Goal: Task Accomplishment & Management: Use online tool/utility

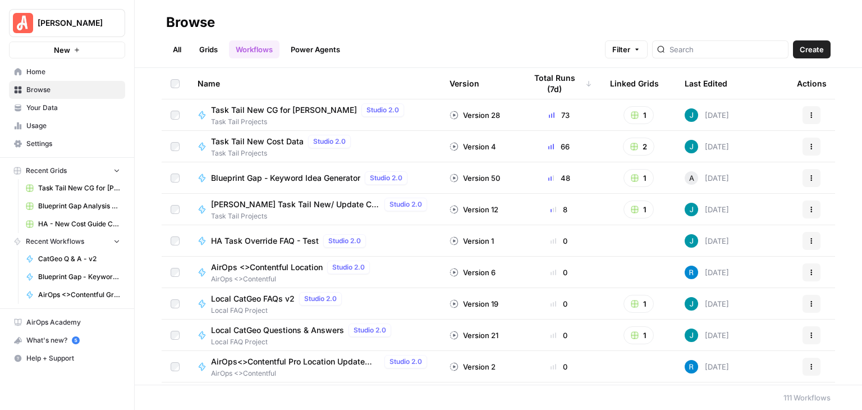
click at [67, 103] on span "Your Data" at bounding box center [73, 108] width 94 height 10
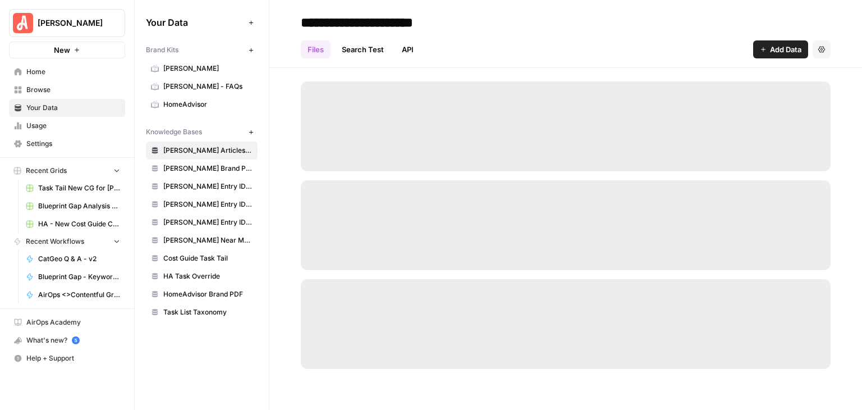
click at [198, 84] on span "[PERSON_NAME] - FAQs" at bounding box center [207, 86] width 89 height 10
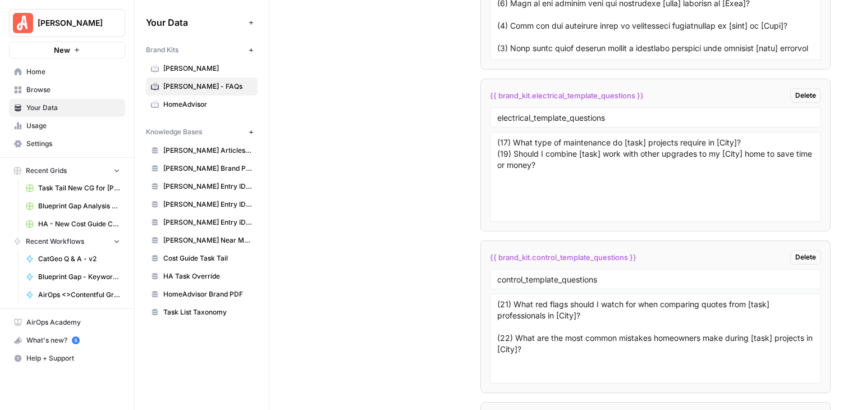
scroll to position [3227, 0]
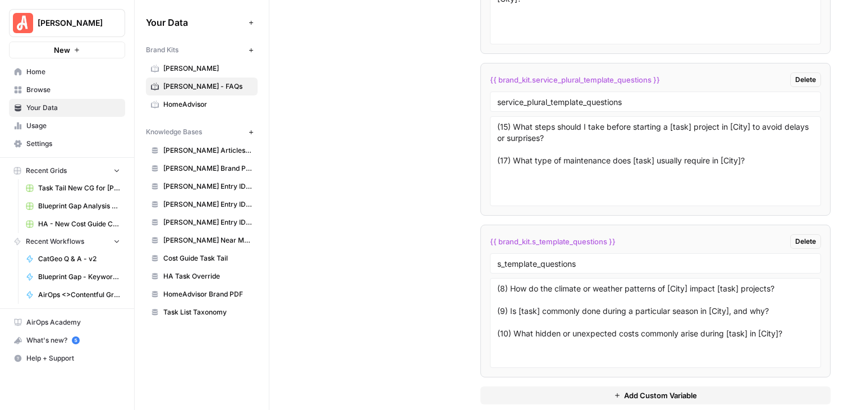
scroll to position [3227, 0]
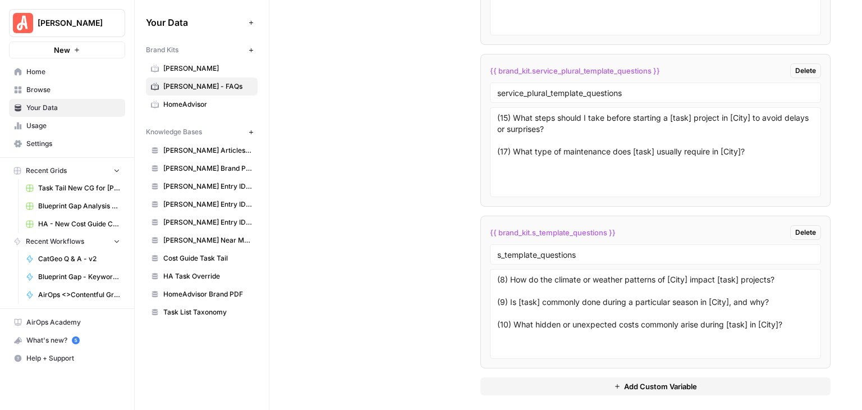
click at [798, 227] on span "Delete" at bounding box center [806, 232] width 21 height 10
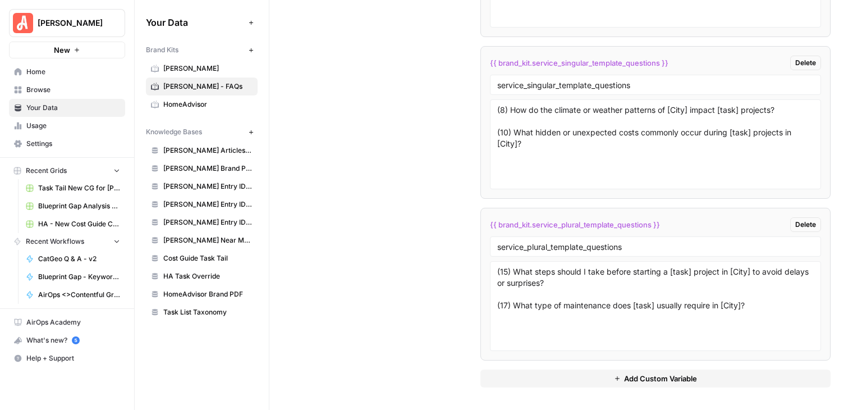
scroll to position [3066, 0]
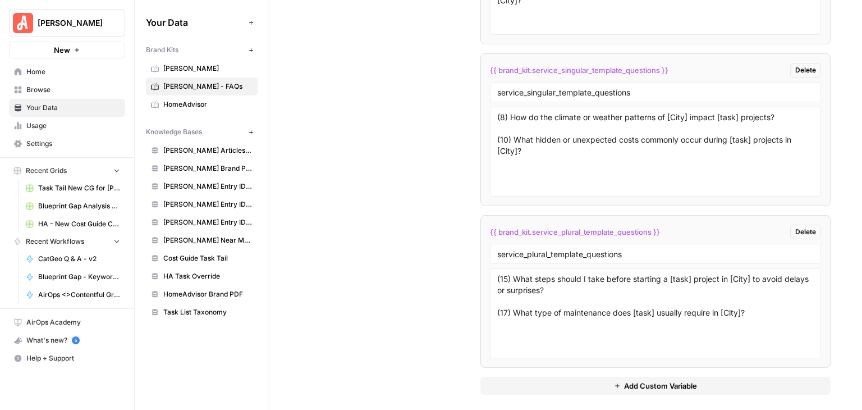
click at [796, 227] on span "Delete" at bounding box center [806, 232] width 21 height 10
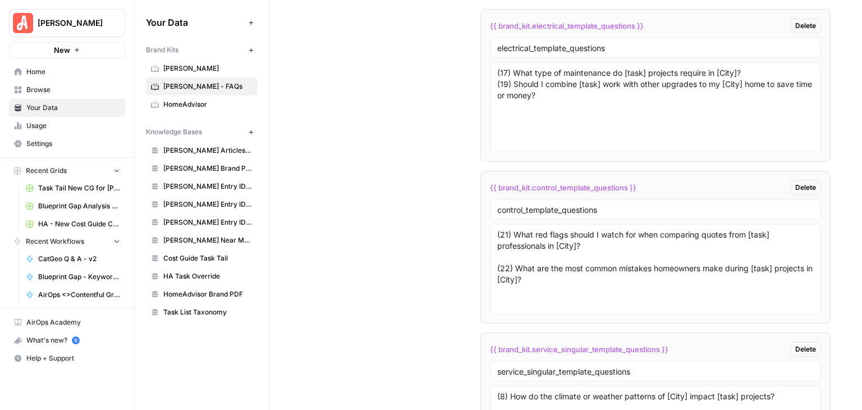
scroll to position [2793, 0]
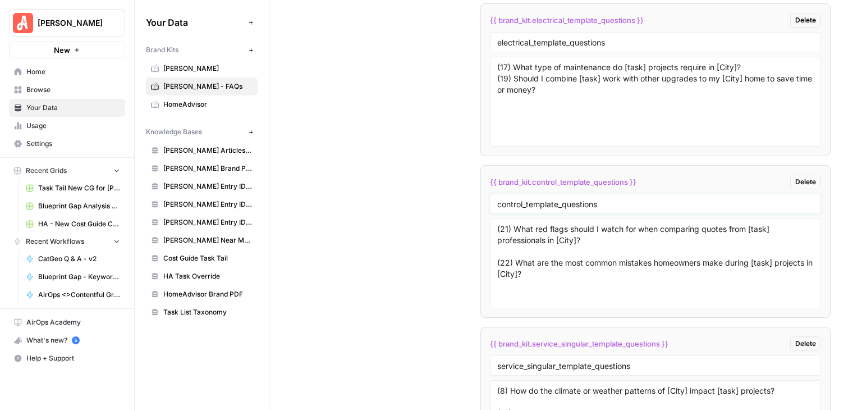
click at [556, 199] on input "control_template_questions" at bounding box center [655, 204] width 317 height 10
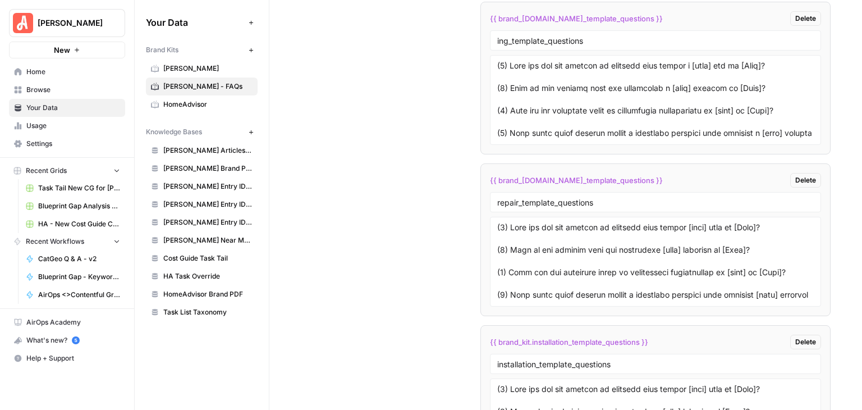
scroll to position [2287, 0]
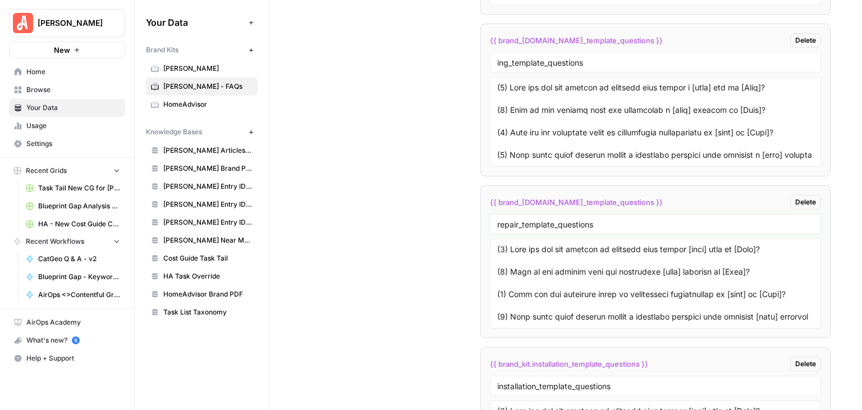
click at [521, 219] on input "repair_template_questions" at bounding box center [655, 224] width 317 height 10
click at [602, 272] on textarea at bounding box center [655, 284] width 317 height 80
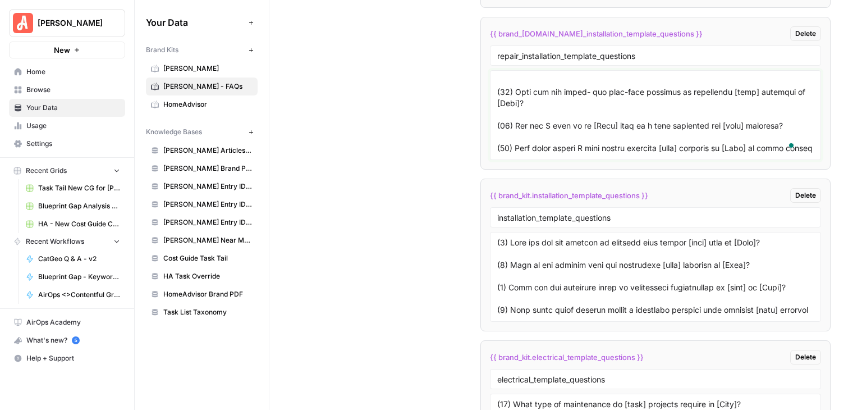
scroll to position [2456, 0]
click at [797, 190] on span "Delete" at bounding box center [806, 195] width 21 height 10
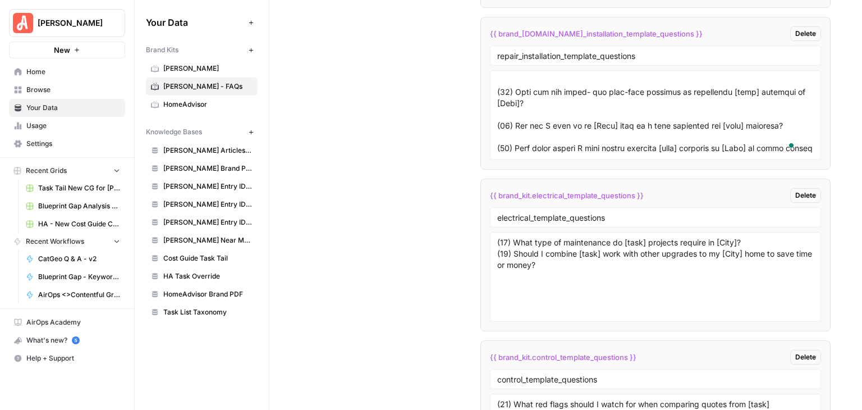
scroll to position [2400, 0]
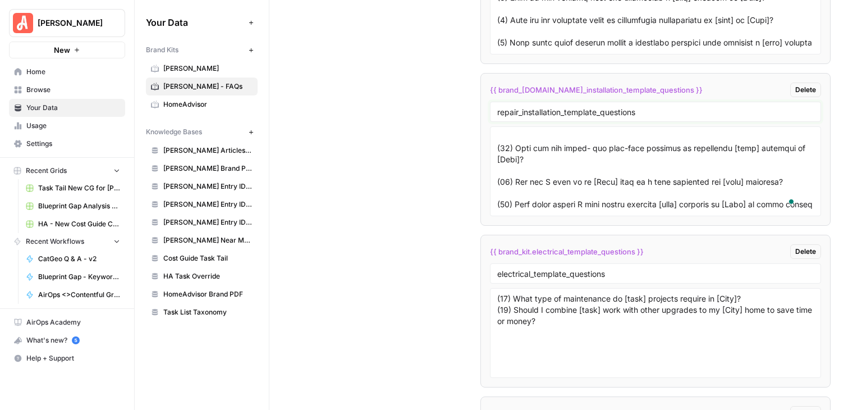
click at [595, 107] on input "repair_installation_template_questions" at bounding box center [655, 112] width 317 height 10
type input "repair_installation_questions"
click at [561, 268] on input "electrical_template_questions" at bounding box center [655, 273] width 317 height 10
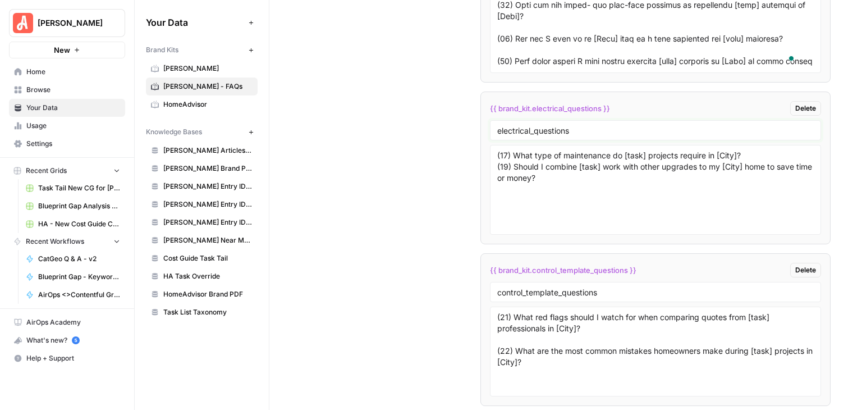
scroll to position [2624, 0]
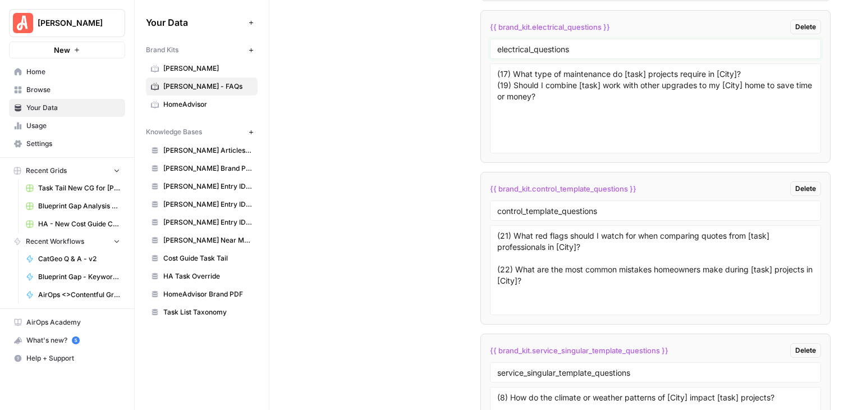
type input "electrical_questions"
click at [552, 205] on input "control_template_questions" at bounding box center [655, 210] width 317 height 10
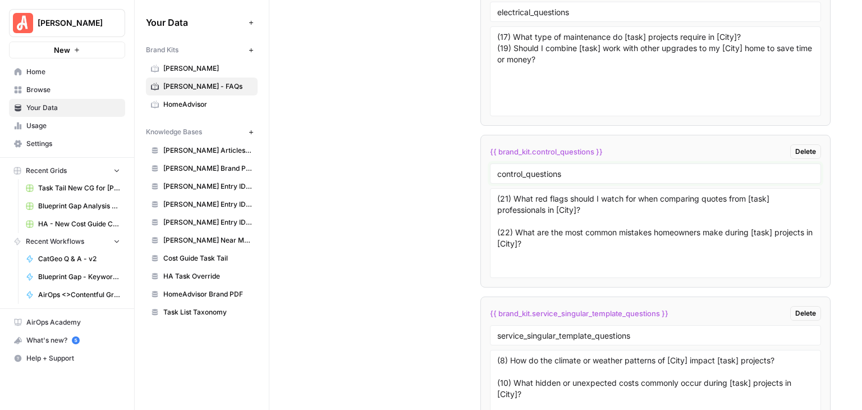
scroll to position [2680, 0]
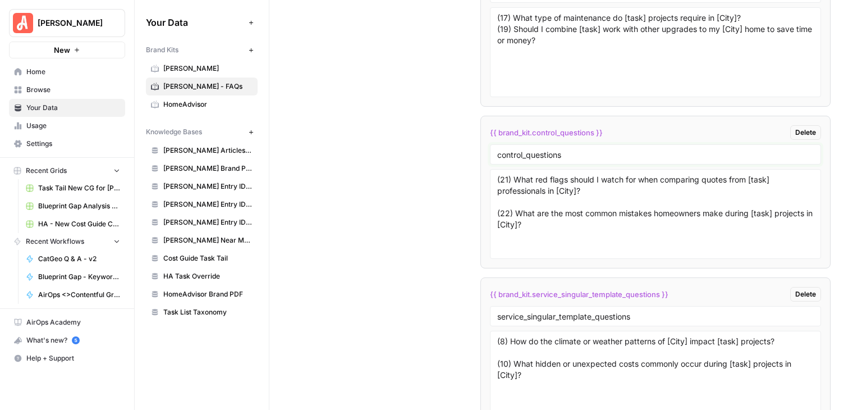
type input "control_questions"
click at [588, 313] on input "service_singular_template_questions" at bounding box center [655, 316] width 317 height 10
click at [588, 311] on input "service_singular_template_questions" at bounding box center [655, 316] width 317 height 10
click at [592, 311] on input "service_questions" at bounding box center [655, 316] width 317 height 10
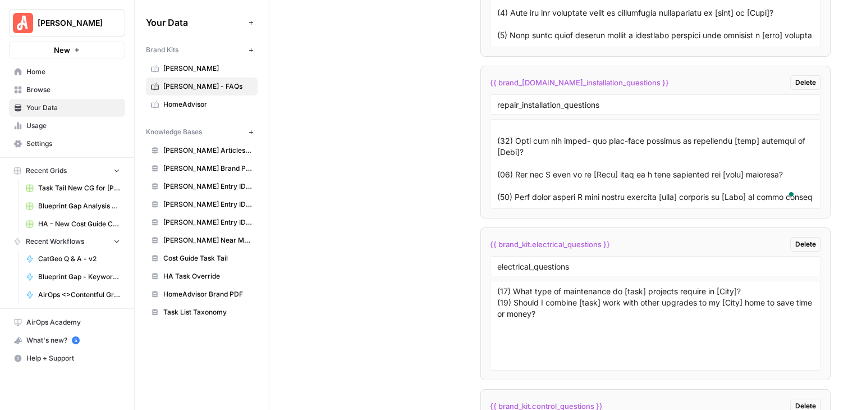
scroll to position [2238, 0]
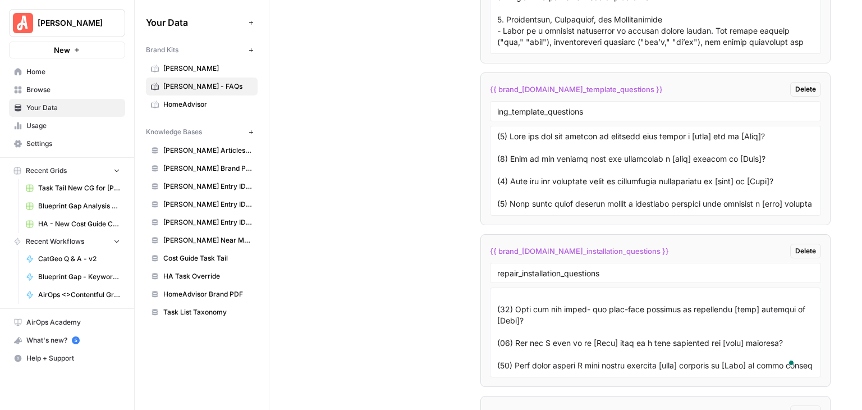
type input "service_questions"
click at [539, 106] on input "ing_template_questions" at bounding box center [655, 111] width 317 height 10
type input "ing_questions"
click at [595, 177] on textarea at bounding box center [655, 171] width 317 height 80
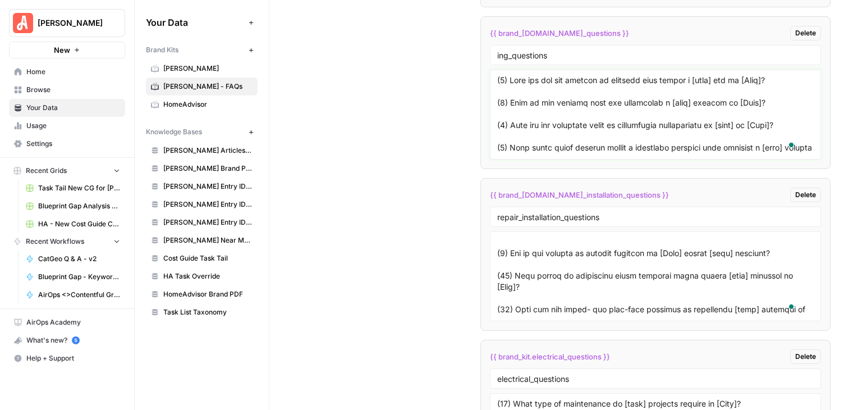
scroll to position [249, 0]
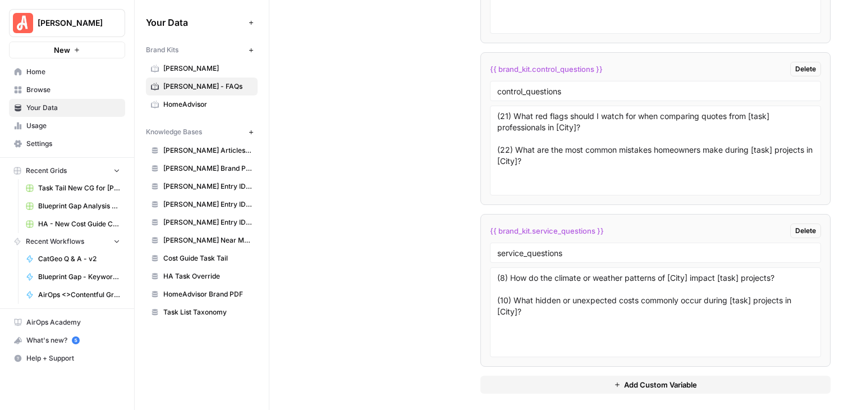
click at [661, 379] on span "Add Custom Variable" at bounding box center [660, 384] width 73 height 11
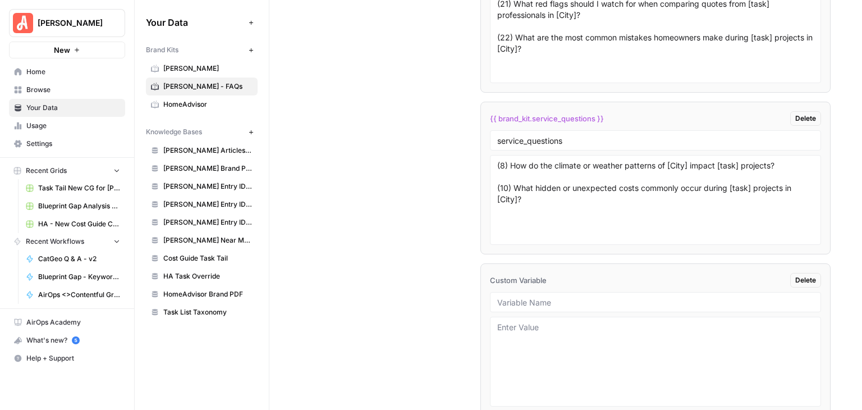
click at [578, 292] on div at bounding box center [655, 302] width 331 height 20
click at [586, 300] on input "text" at bounding box center [655, 302] width 317 height 10
type input "contractor_questions"
click at [578, 327] on textarea at bounding box center [655, 362] width 317 height 80
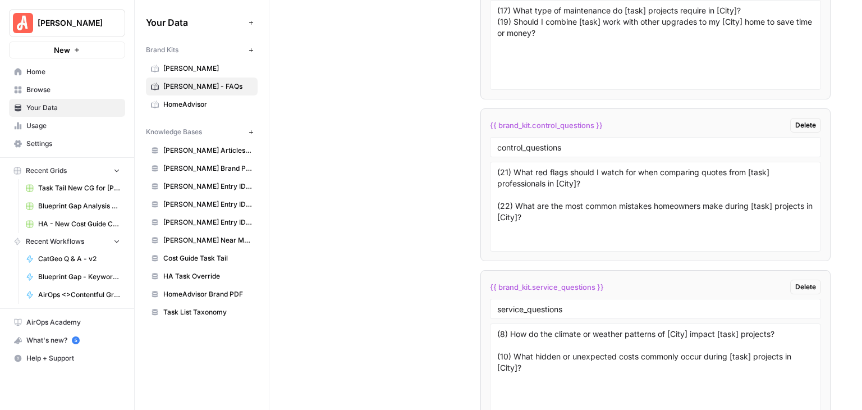
click at [71, 17] on span "[PERSON_NAME]" at bounding box center [72, 22] width 68 height 11
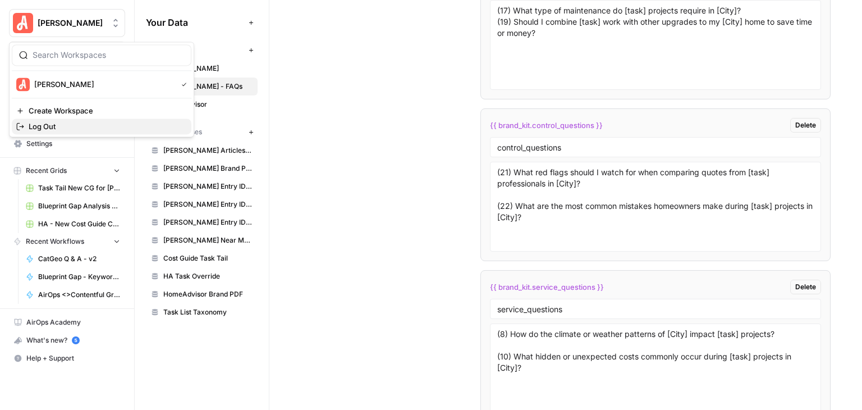
click at [92, 131] on button "Log Out" at bounding box center [102, 126] width 180 height 16
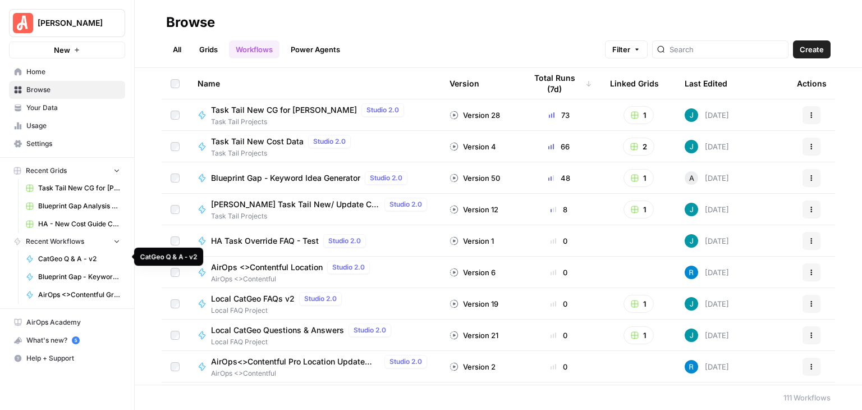
click at [69, 257] on span "CatGeo Q & A - v2" at bounding box center [79, 259] width 82 height 10
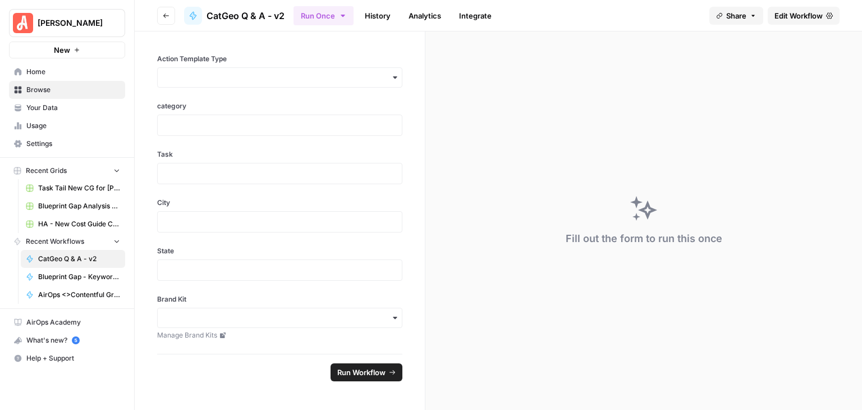
click at [785, 14] on span "Edit Workflow" at bounding box center [799, 15] width 48 height 11
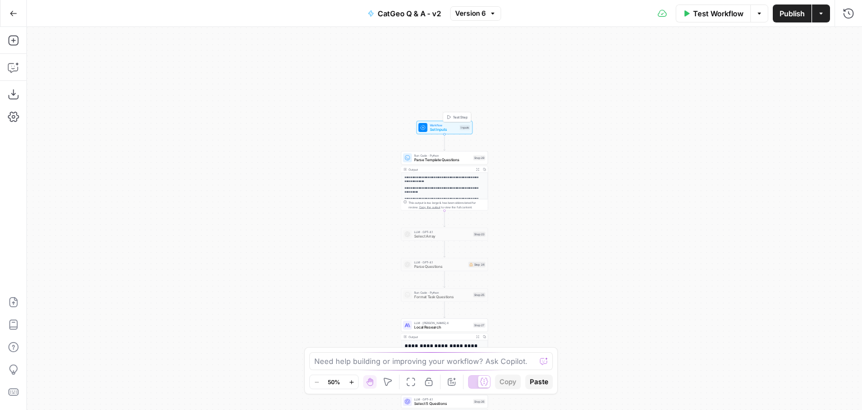
click at [445, 129] on span "Set Inputs" at bounding box center [444, 130] width 28 height 6
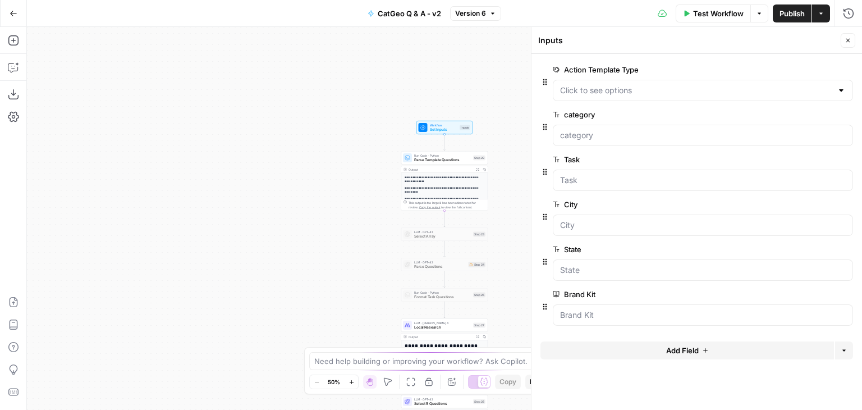
click at [808, 67] on span "edit field" at bounding box center [811, 69] width 25 height 9
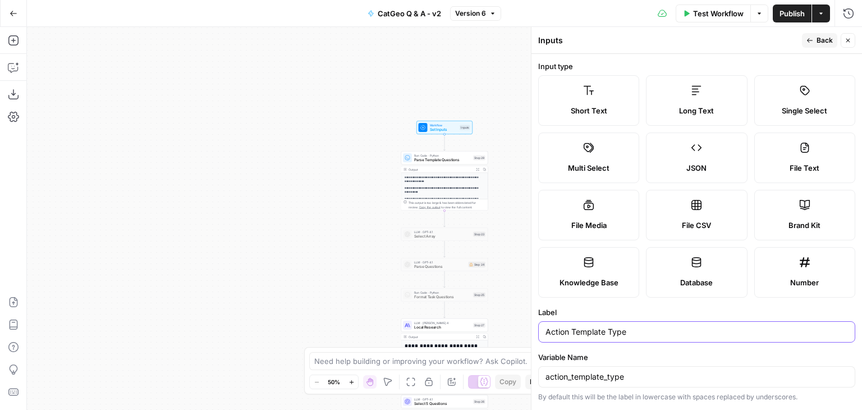
click at [572, 332] on input "Action Template Type" at bounding box center [697, 331] width 303 height 11
type input "Template Question Type"
click at [568, 378] on input "action_template_type" at bounding box center [697, 376] width 303 height 11
type input "template_question_type"
click at [656, 346] on form "Input type Short Text Long Text Single Select Multi Select JSON File Text File …" at bounding box center [697, 232] width 331 height 356
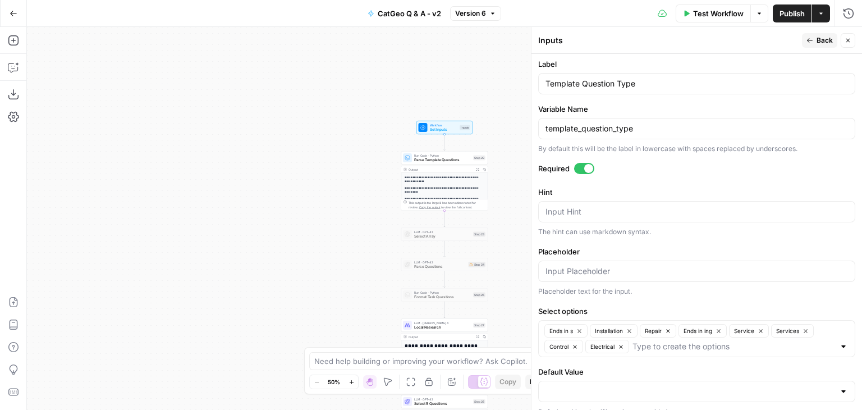
scroll to position [261, 0]
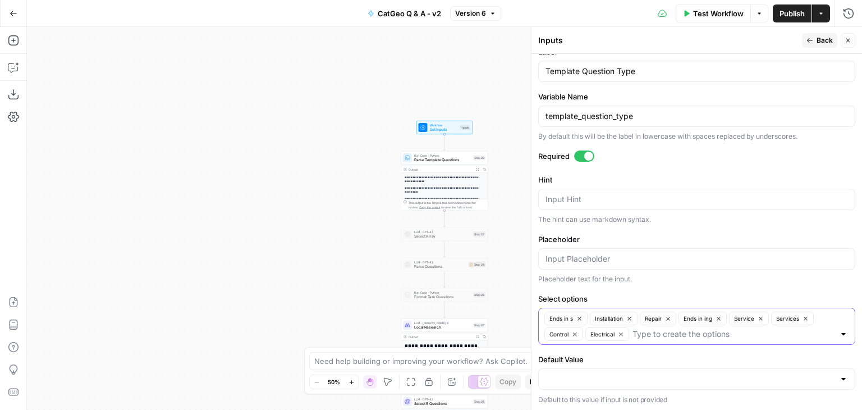
click at [579, 316] on icon "button" at bounding box center [580, 319] width 6 height 6
click at [584, 316] on icon "button" at bounding box center [584, 319] width 6 height 6
click at [570, 317] on icon "button" at bounding box center [573, 319] width 6 height 6
click at [670, 317] on icon "button" at bounding box center [672, 319] width 6 height 6
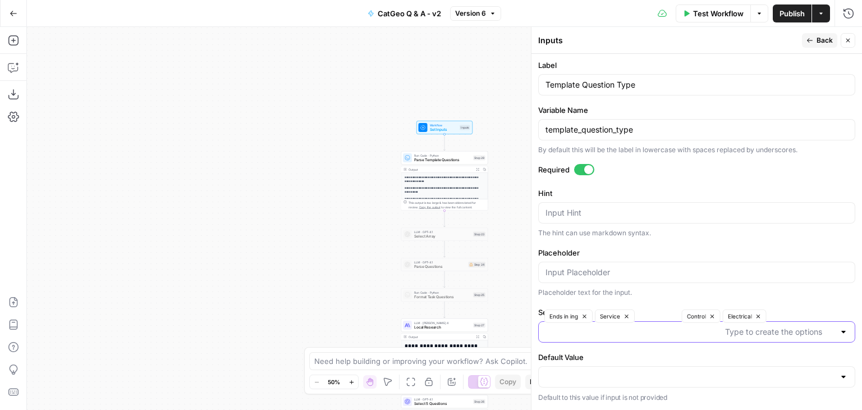
scroll to position [245, 0]
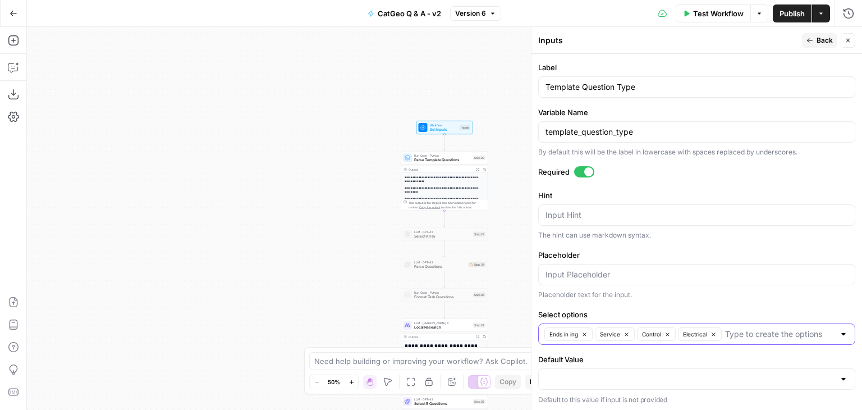
click at [737, 330] on input "Select options" at bounding box center [779, 333] width 109 height 11
type input "Repair/Installation"
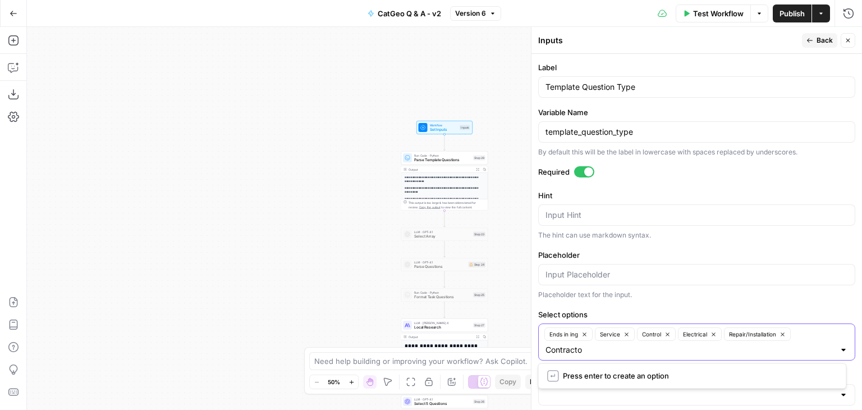
type input "Contractor"
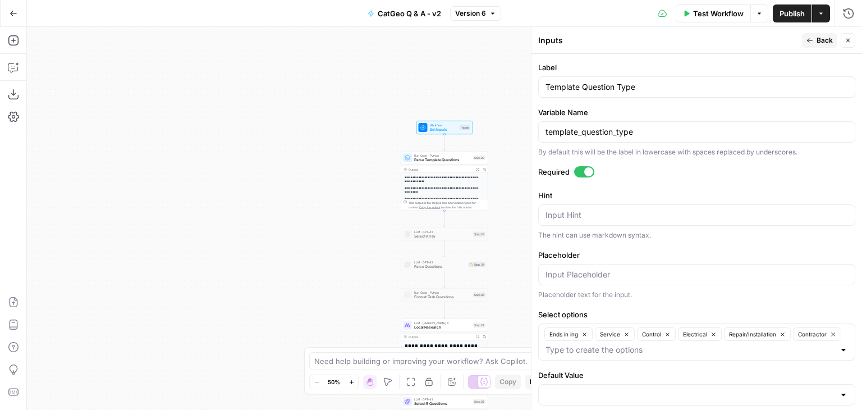
click at [700, 372] on label "Default Value" at bounding box center [696, 374] width 317 height 11
click at [700, 389] on input "Default Value" at bounding box center [690, 394] width 289 height 11
click at [305, 235] on div "**********" at bounding box center [444, 218] width 835 height 383
click at [593, 344] on input "Select options" at bounding box center [690, 349] width 289 height 11
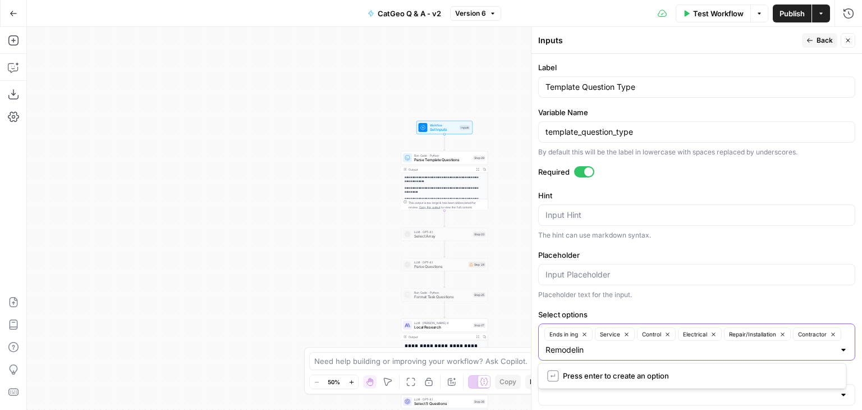
type input "Remodeling"
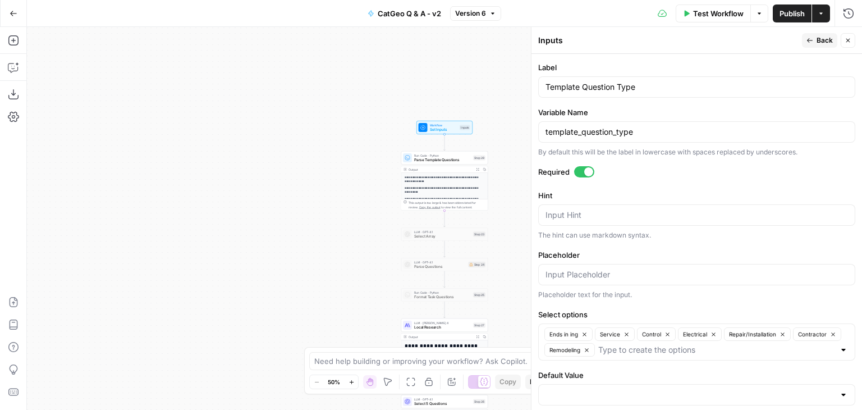
click at [782, 301] on form "Input type Short Text Long Text Single Select Multi Select JSON File Text File …" at bounding box center [697, 232] width 331 height 356
click at [622, 346] on input "Select options" at bounding box center [717, 349] width 236 height 11
click at [586, 332] on icon "button" at bounding box center [584, 333] width 3 height 3
click at [620, 347] on input "Select options" at bounding box center [690, 349] width 289 height 11
type input "I"
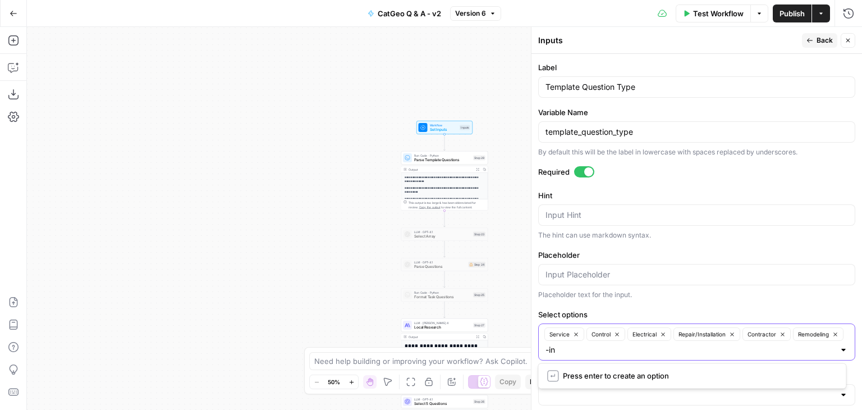
type input "-ing"
click at [688, 294] on div "Placeholder text for the input." at bounding box center [696, 295] width 317 height 10
click at [653, 348] on input "Select options" at bounding box center [690, 349] width 289 height 11
type input "-ing"
drag, startPoint x: 606, startPoint y: 349, endPoint x: 641, endPoint y: 349, distance: 34.2
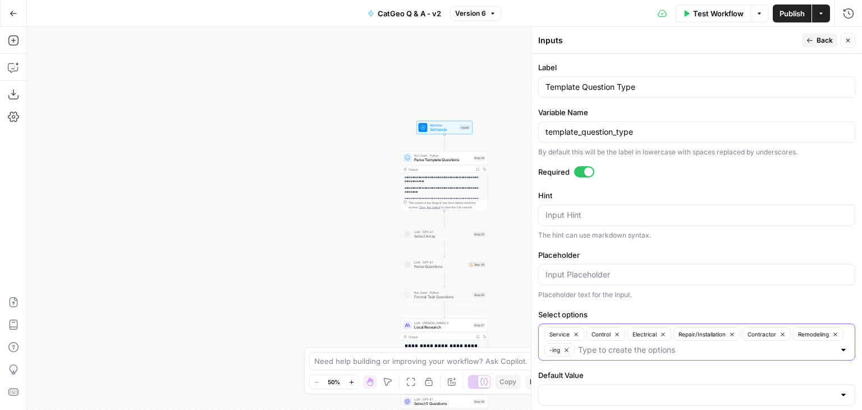
click at [641, 349] on div "Service Control Electrical Repair/Installation Contractor Remodeling -ing" at bounding box center [696, 341] width 317 height 37
click at [659, 350] on input "Select options" at bounding box center [706, 349] width 257 height 11
type input "Repair/Installation"
click at [732, 331] on icon "button" at bounding box center [732, 334] width 6 height 6
click at [669, 353] on input "Repair/Installation" at bounding box center [690, 349] width 289 height 11
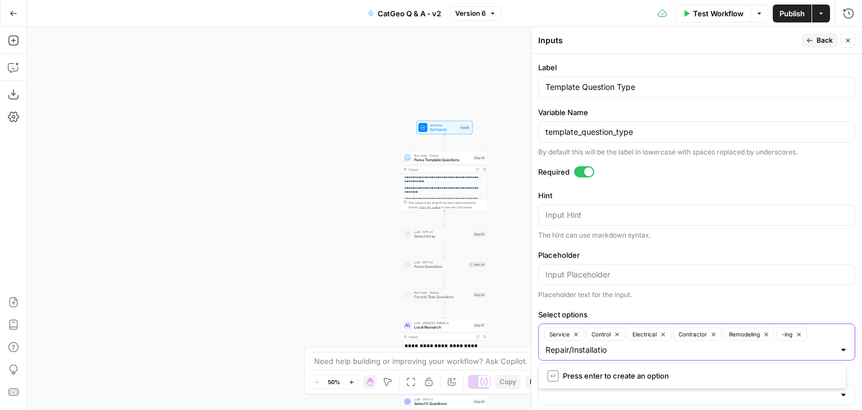
type input "Repair/Installation"
type input "Service"
click at [575, 331] on icon "button" at bounding box center [576, 334] width 6 height 6
click at [620, 355] on div "Control Electrical Contractor Remodeling -ing Repair/Installation Service" at bounding box center [696, 341] width 317 height 37
type input "Service"
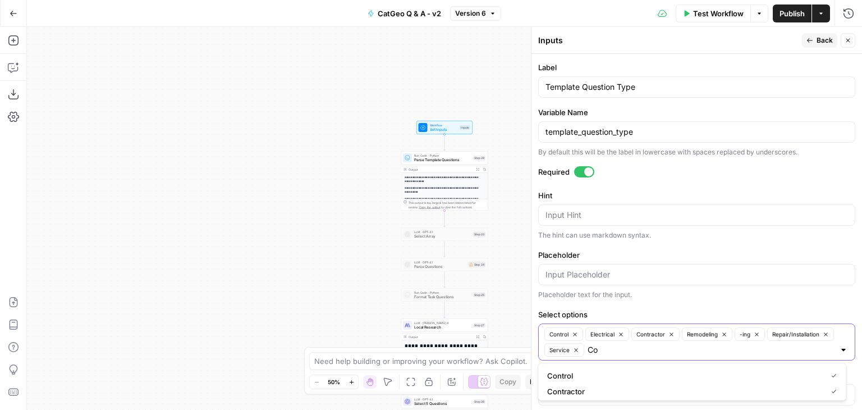
type input "C"
type input "Remodeling"
click at [726, 331] on icon "button" at bounding box center [724, 334] width 6 height 6
click at [574, 346] on input "Select options" at bounding box center [690, 349] width 289 height 11
type input "Remodeling"
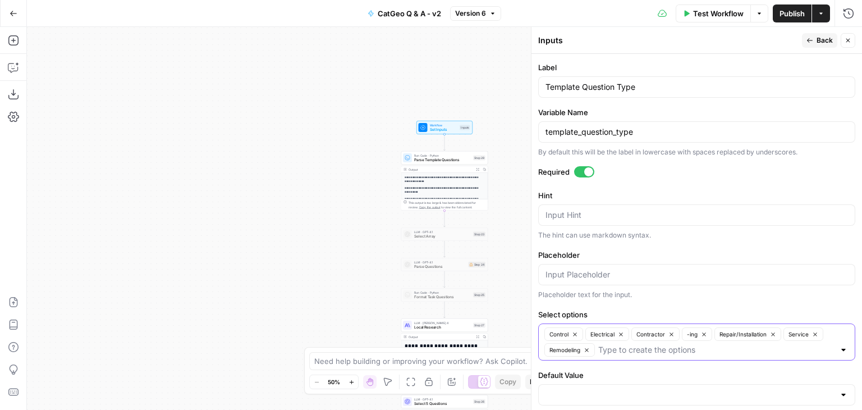
click at [574, 331] on icon "button" at bounding box center [575, 334] width 6 height 6
click at [579, 332] on icon "button" at bounding box center [580, 334] width 6 height 6
click at [579, 332] on button "Contractor" at bounding box center [569, 333] width 48 height 13
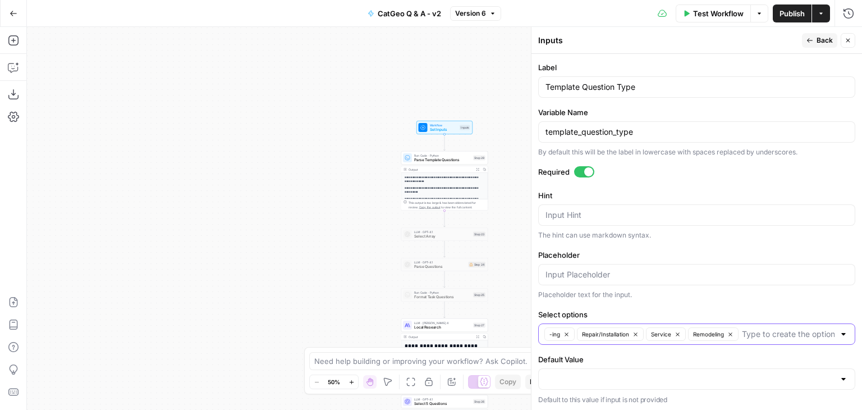
click at [602, 345] on div "-ing Repair/Installation Service Remodeling" at bounding box center [696, 333] width 317 height 21
type input "Contractor"
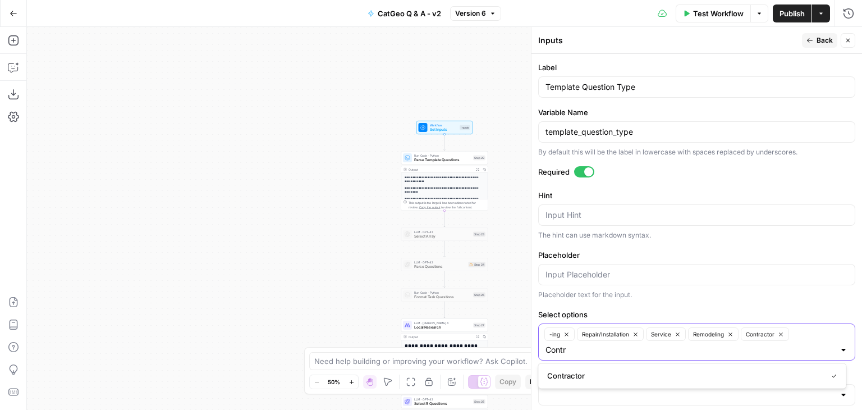
type input "Contr"
click at [724, 239] on div "The hint can use markdown syntax." at bounding box center [696, 235] width 317 height 10
click at [839, 391] on div at bounding box center [843, 394] width 9 height 11
click at [259, 198] on div "**********" at bounding box center [444, 218] width 835 height 383
click at [848, 37] on icon "button" at bounding box center [848, 40] width 7 height 7
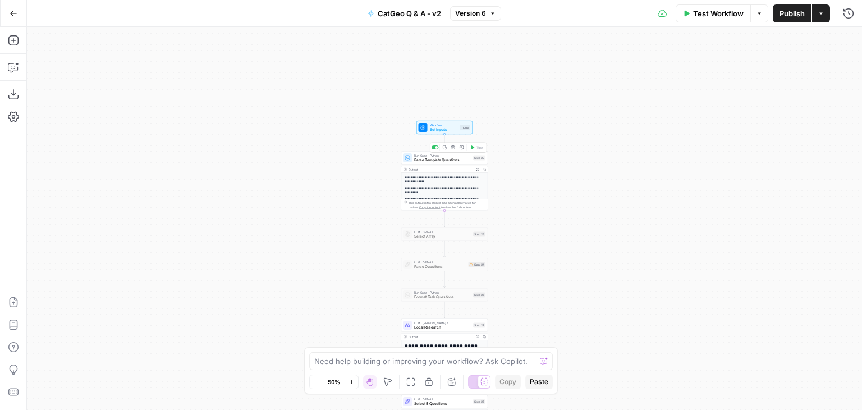
click at [434, 162] on div "Run Code · Python Parse Template Questions Step 29 Copy step Delete step Add No…" at bounding box center [444, 157] width 87 height 13
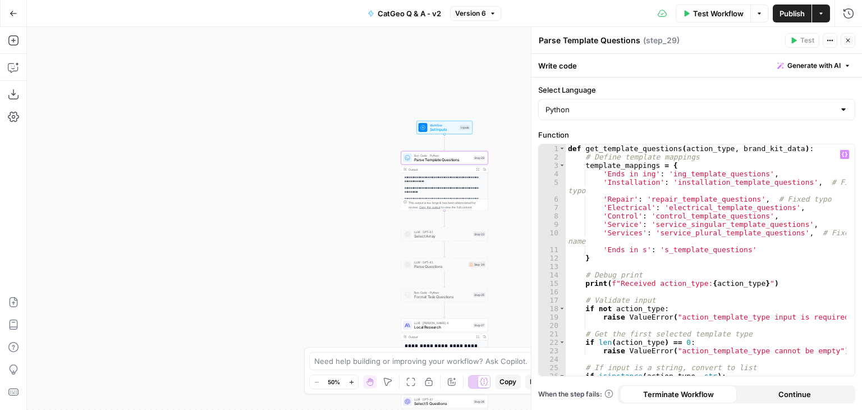
click at [709, 200] on div "def get_template_questions ( action_type , brand_kit_data ) : # Define template…" at bounding box center [706, 268] width 281 height 248
click at [629, 199] on div "def get_template_questions ( action_type , brand_kit_data ) : # Define template…" at bounding box center [706, 268] width 281 height 248
click at [632, 198] on div "def get_template_questions ( action_type , brand_kit_data ) : # Define template…" at bounding box center [706, 268] width 281 height 248
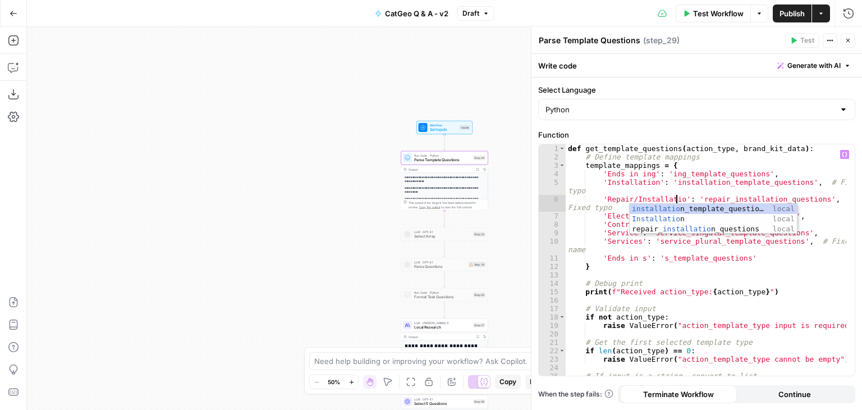
scroll to position [0, 8]
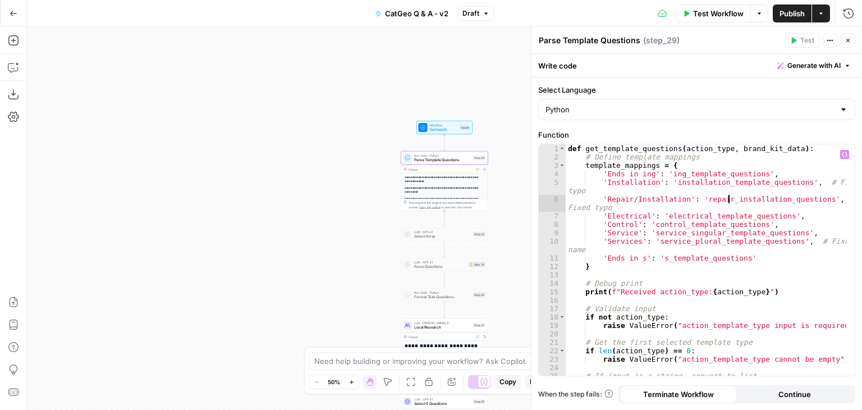
click at [728, 199] on div "def get_template_questions ( action_type , brand_kit_data ) : # Define template…" at bounding box center [706, 268] width 281 height 248
drag, startPoint x: 797, startPoint y: 181, endPoint x: 599, endPoint y: 185, distance: 197.7
click at [599, 185] on div "def get_template_questions ( action_type , brand_kit_data ) : # Define template…" at bounding box center [706, 268] width 281 height 248
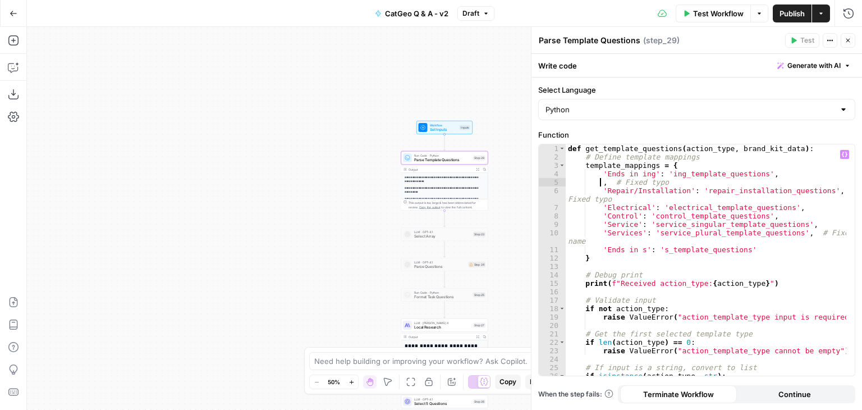
click at [634, 172] on div "def get_template_questions ( action_type , brand_kit_data ) : # Define template…" at bounding box center [706, 268] width 281 height 248
click at [644, 202] on div "def get_template_questions ( action_type , brand_kit_data ) : # Define template…" at bounding box center [706, 268] width 281 height 248
click at [784, 232] on div "def get_template_questions ( action_type , brand_kit_data ) : # Define template…" at bounding box center [706, 268] width 281 height 248
click at [634, 231] on div "def get_template_questions ( action_type , brand_kit_data ) : # Define template…" at bounding box center [706, 268] width 281 height 248
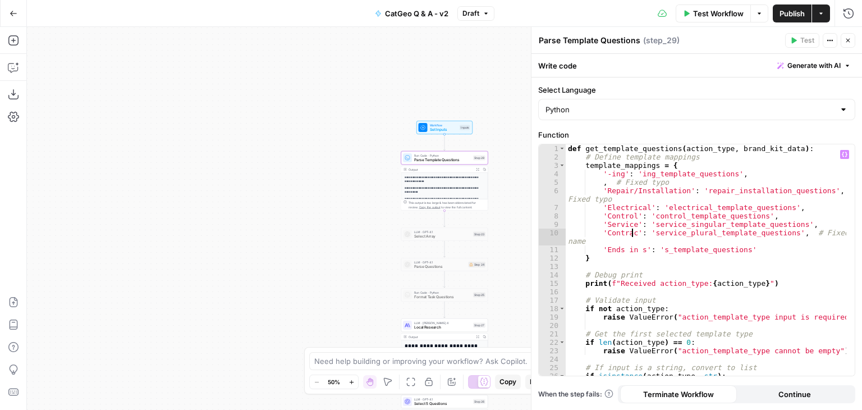
scroll to position [0, 6]
click at [751, 232] on div "def get_template_questions ( action_type , brand_kit_data ) : # Define template…" at bounding box center [706, 268] width 281 height 248
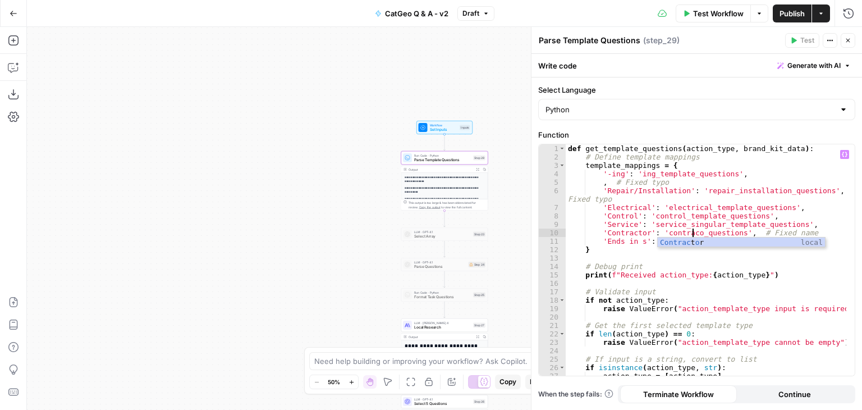
scroll to position [0, 10]
click at [705, 202] on div "def get_template_questions ( action_type , brand_kit_data ) : # Define template…" at bounding box center [706, 268] width 281 height 248
drag, startPoint x: 745, startPoint y: 239, endPoint x: 600, endPoint y: 237, distance: 145.4
click at [600, 237] on div "def get_template_questions ( action_type , brand_kit_data ) : # Define template…" at bounding box center [706, 268] width 281 height 248
type textarea "**********"
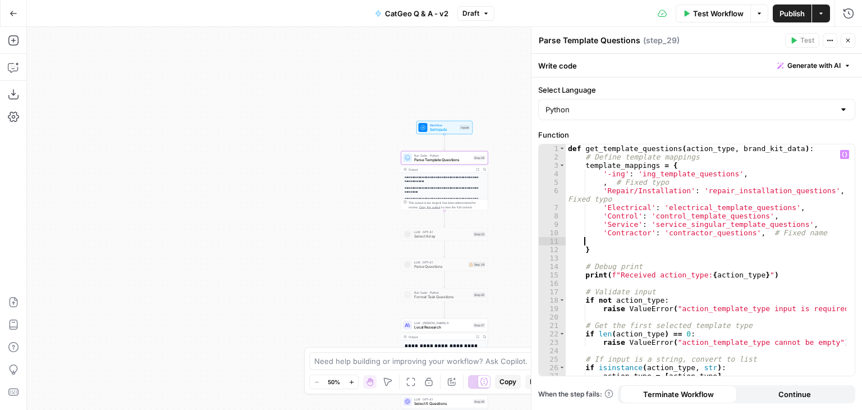
scroll to position [0, 0]
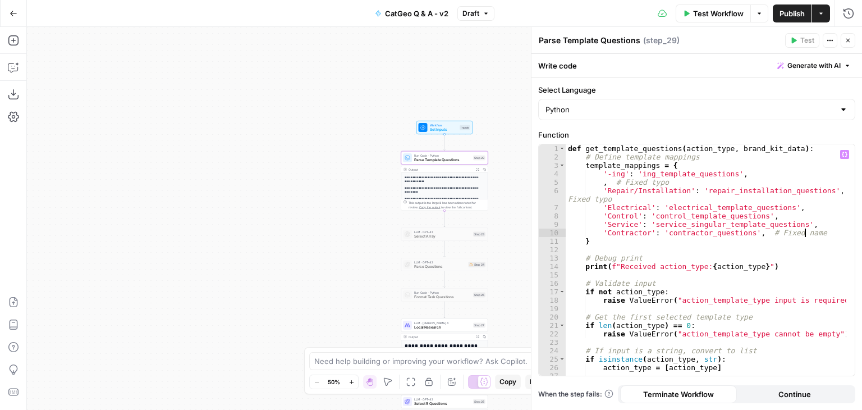
click at [614, 199] on div "def get_template_questions ( action_type , brand_kit_data ) : # Define template…" at bounding box center [706, 268] width 281 height 248
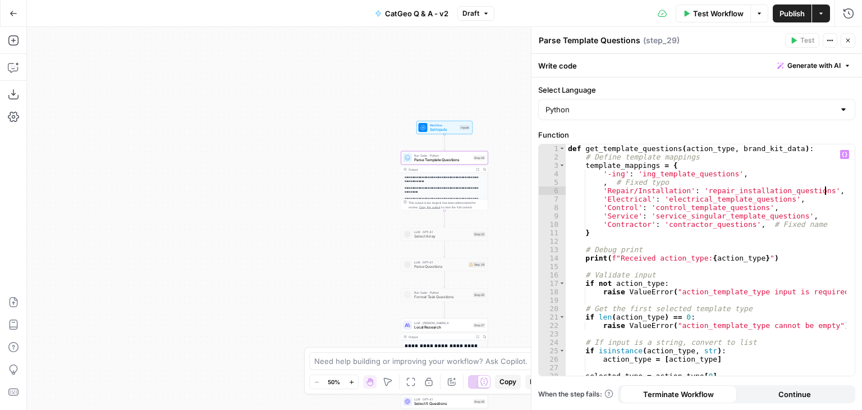
click at [668, 181] on div "def get_template_questions ( action_type , brand_kit_data ) : # Define template…" at bounding box center [706, 268] width 281 height 248
type textarea "*"
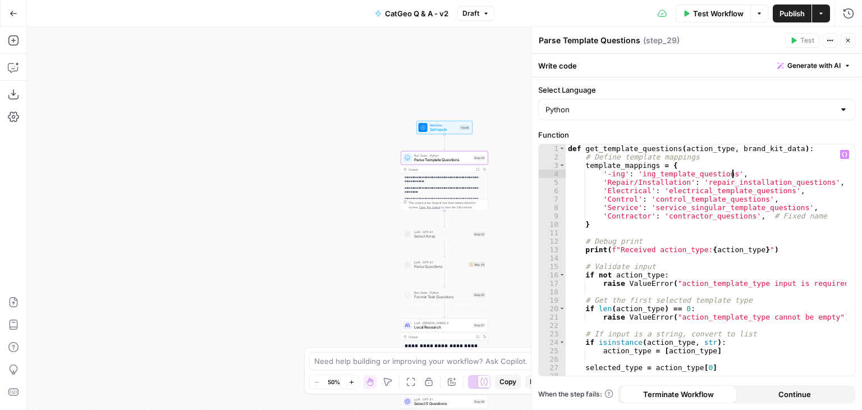
click at [747, 207] on div "def get_template_questions ( action_type , brand_kit_data ) : # Define template…" at bounding box center [706, 268] width 281 height 248
click at [710, 199] on div "def get_template_questions ( action_type , brand_kit_data ) : # Define template…" at bounding box center [706, 268] width 281 height 248
click at [733, 194] on div "def get_template_questions ( action_type , brand_kit_data ) : # Define template…" at bounding box center [706, 268] width 281 height 248
click at [686, 177] on div "def get_template_questions ( action_type , brand_kit_data ) : # Define template…" at bounding box center [706, 268] width 281 height 248
click at [686, 204] on div "def get_template_questions ( action_type , brand_kit_data ) : # Define template…" at bounding box center [706, 268] width 281 height 248
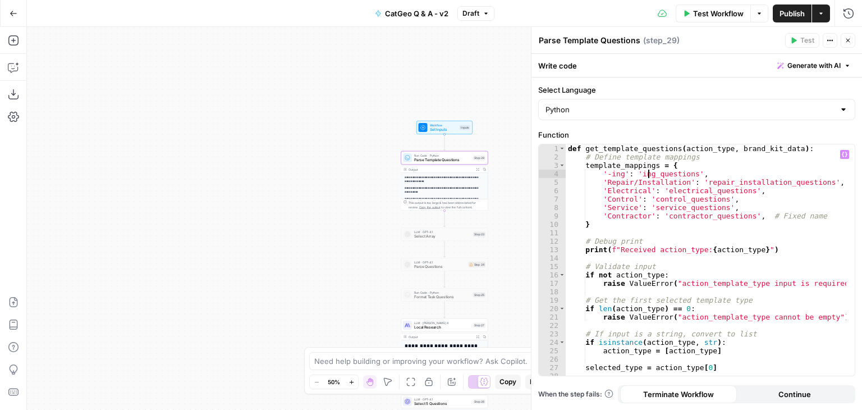
type textarea "**********"
click at [848, 36] on button "Close" at bounding box center [848, 40] width 15 height 15
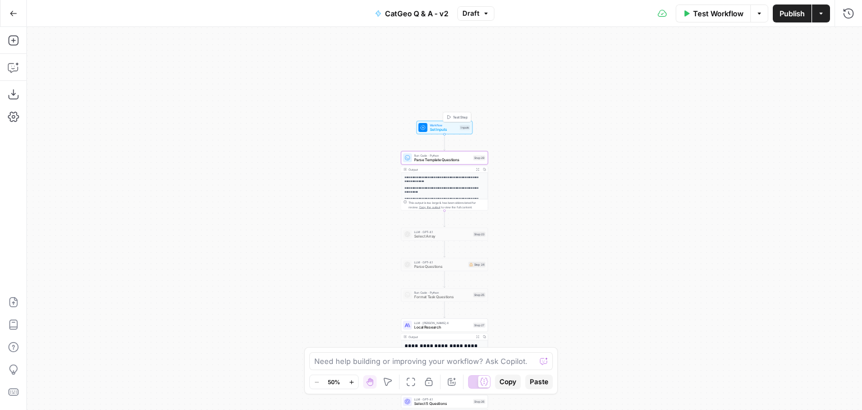
click at [458, 129] on div "Workflow Set Inputs Inputs Test Step" at bounding box center [445, 128] width 52 height 10
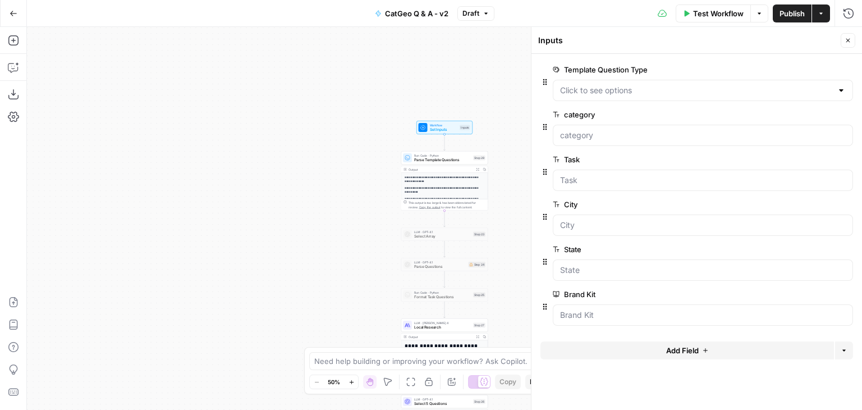
click at [809, 63] on button "edit field" at bounding box center [815, 69] width 43 height 13
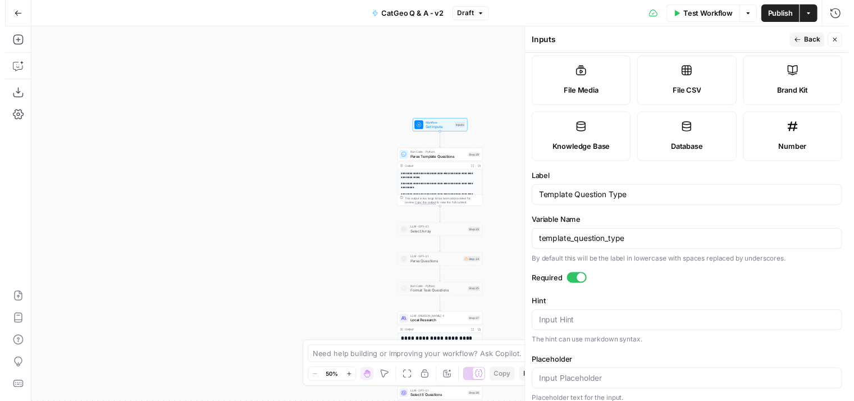
scroll to position [261, 0]
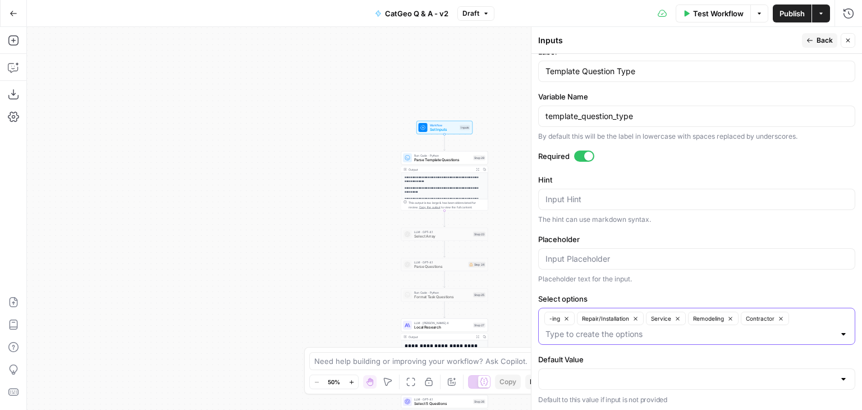
click at [666, 335] on input "Select options" at bounding box center [690, 333] width 289 height 11
type input "Control"
click at [849, 39] on icon "button" at bounding box center [849, 41] width 4 height 4
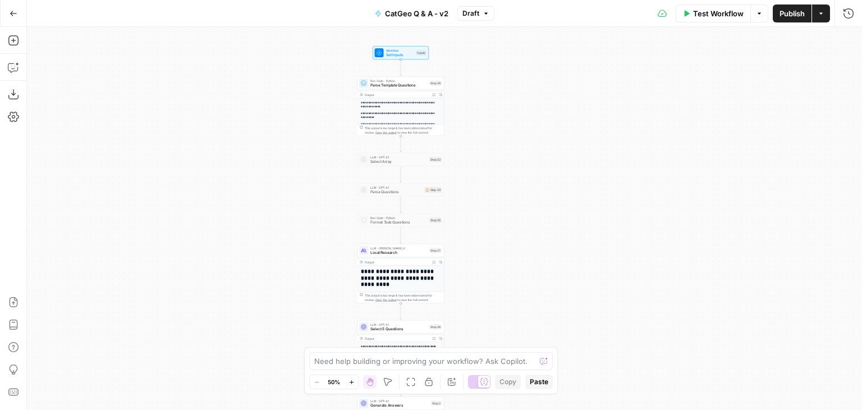
drag, startPoint x: 639, startPoint y: 170, endPoint x: 588, endPoint y: 147, distance: 56.0
click at [595, 151] on div "**********" at bounding box center [444, 218] width 835 height 383
click at [696, 16] on span "Test Workflow" at bounding box center [718, 13] width 51 height 11
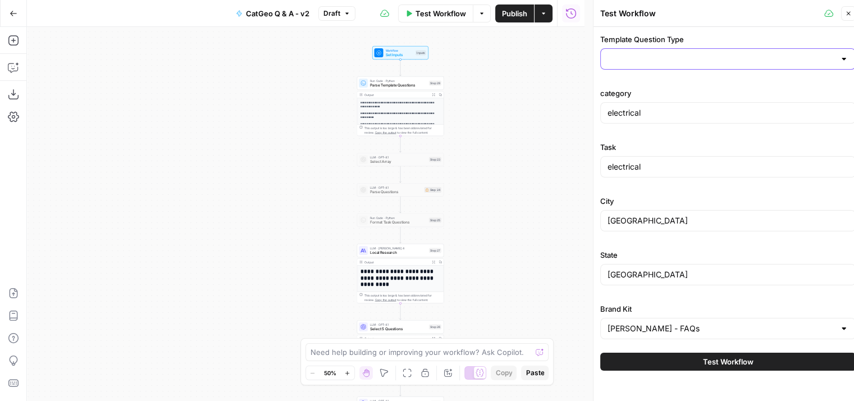
click at [714, 60] on input "Template Question Type" at bounding box center [720, 58] width 227 height 11
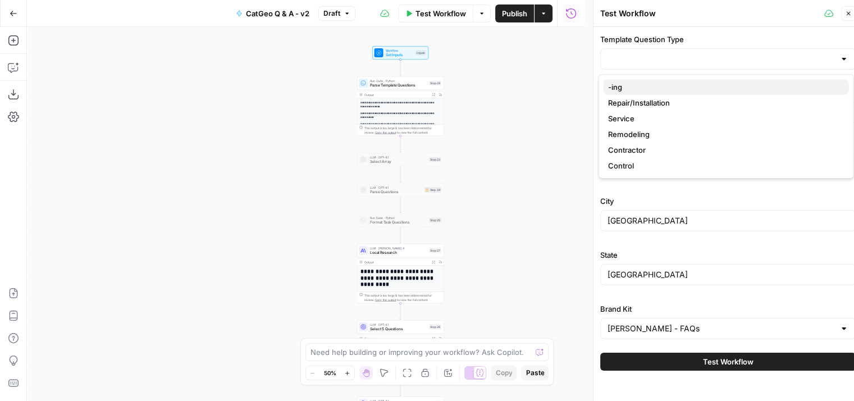
click at [695, 90] on span "-ing" at bounding box center [724, 86] width 232 height 11
click at [625, 190] on div "Template Question Type -ing category electrical Task electrical City Houston St…" at bounding box center [727, 186] width 255 height 305
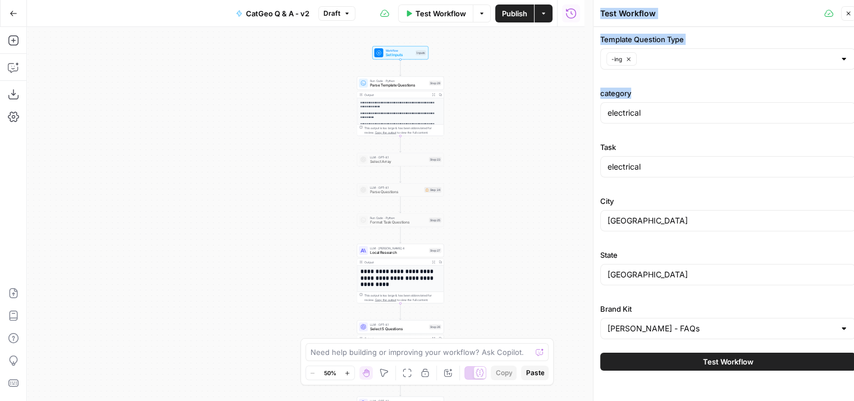
drag, startPoint x: 647, startPoint y: 106, endPoint x: 588, endPoint y: 111, distance: 59.8
click at [593, 111] on div "Test Workflow Close Template Question Type -ing category electrical Task electr…" at bounding box center [727, 205] width 269 height 410
click at [652, 116] on input "electrical" at bounding box center [727, 112] width 241 height 11
drag, startPoint x: 652, startPoint y: 116, endPoint x: 579, endPoint y: 113, distance: 72.5
click at [579, 113] on body "**********" at bounding box center [427, 200] width 854 height 401
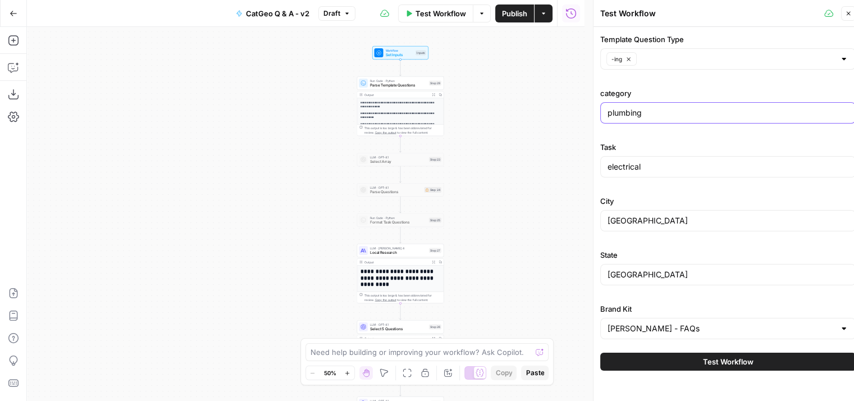
type input "plumbing"
drag, startPoint x: 658, startPoint y: 171, endPoint x: 594, endPoint y: 170, distance: 64.0
click at [594, 170] on div "Test Workflow Close Template Question Type -ing category plumbing Task electric…" at bounding box center [727, 205] width 269 height 410
type input "plumbing"
click at [705, 197] on label "City" at bounding box center [727, 200] width 255 height 11
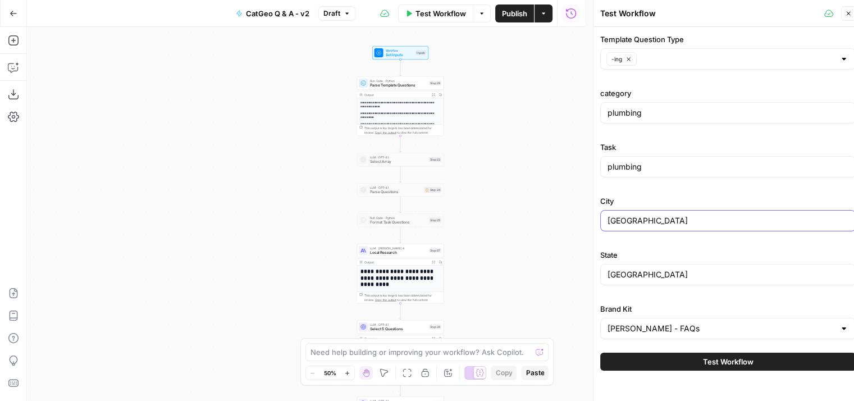
click at [705, 215] on input "Houston" at bounding box center [727, 220] width 241 height 11
click at [747, 360] on span "Test Workflow" at bounding box center [728, 361] width 51 height 11
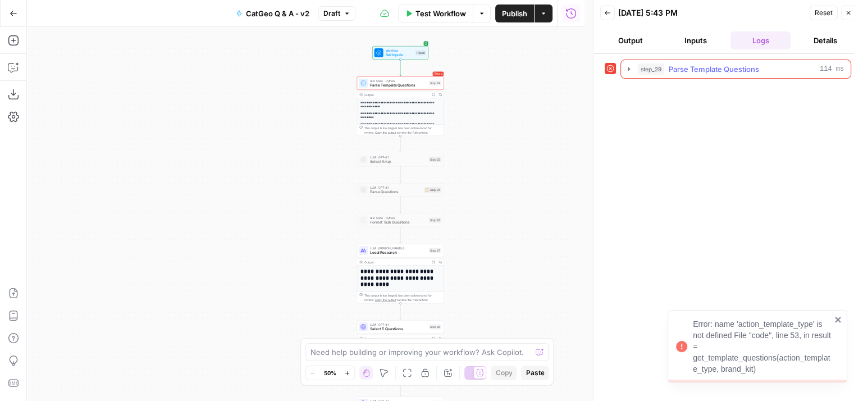
click at [628, 68] on icon "button" at bounding box center [629, 69] width 2 height 4
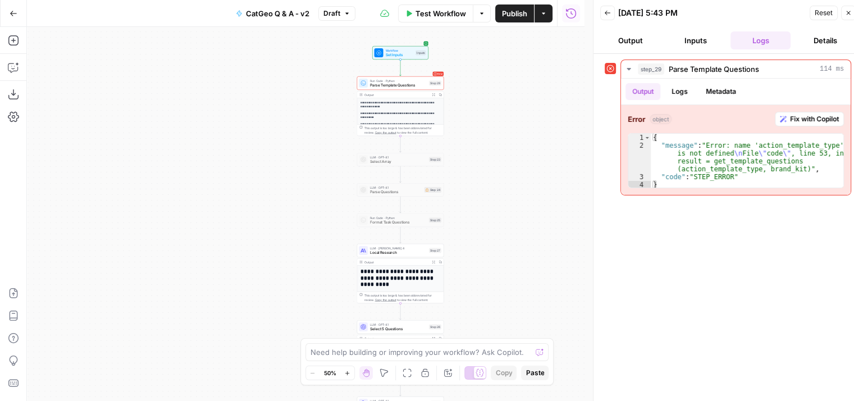
click at [704, 38] on button "Inputs" at bounding box center [695, 40] width 61 height 18
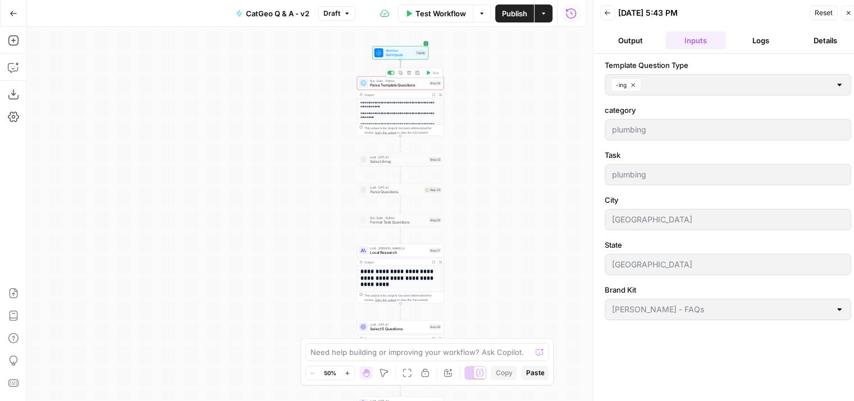
click at [400, 89] on div "Run Code · Python Parse Template Questions Step 29 Copy step Delete step Add No…" at bounding box center [400, 82] width 87 height 13
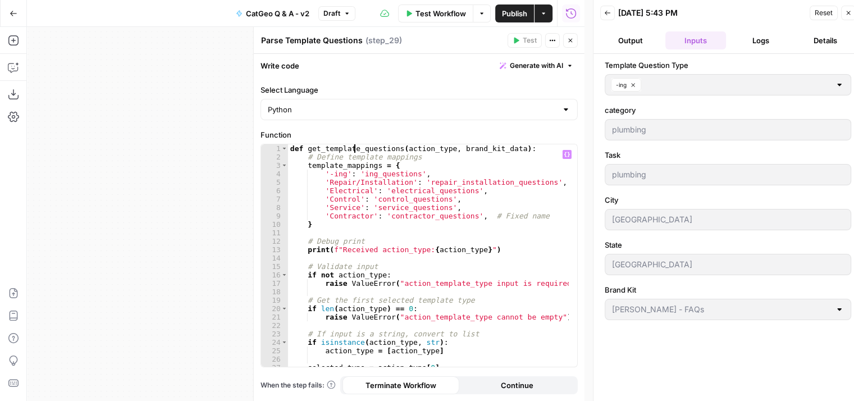
click at [354, 148] on div "def get_template_questions ( action_type , brand_kit_data ) : # Define template…" at bounding box center [428, 264] width 281 height 240
click at [421, 281] on div "def get_questions ( action_type , brand_kit_data ) : # Define template mappings…" at bounding box center [428, 264] width 281 height 240
click at [423, 317] on div "def get_questions ( action_type , brand_kit_data ) : # Define template mappings…" at bounding box center [428, 264] width 281 height 240
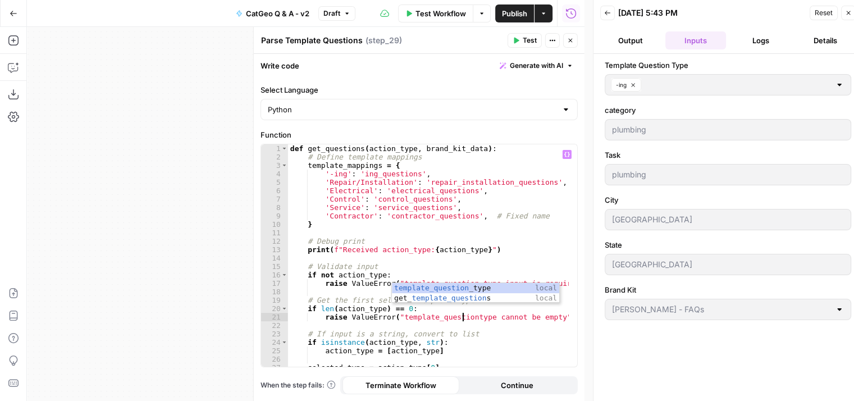
scroll to position [0, 13]
type textarea "**********"
click at [489, 322] on div "def get_questions ( action_type , brand_kit_data ) : # Define template mappings…" at bounding box center [428, 264] width 281 height 240
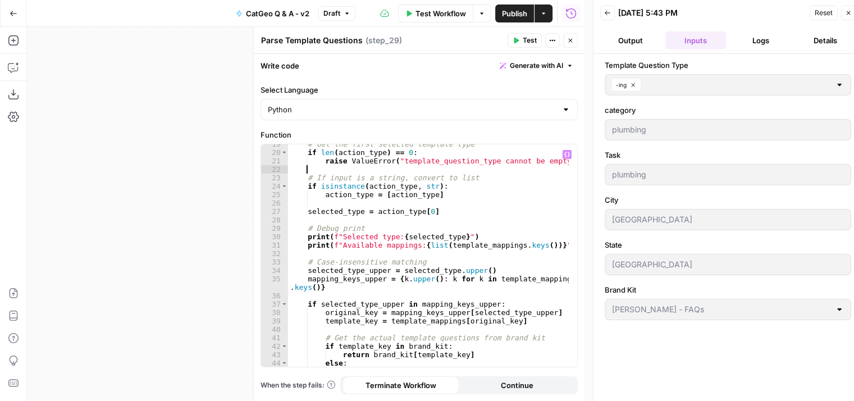
scroll to position [55, 0]
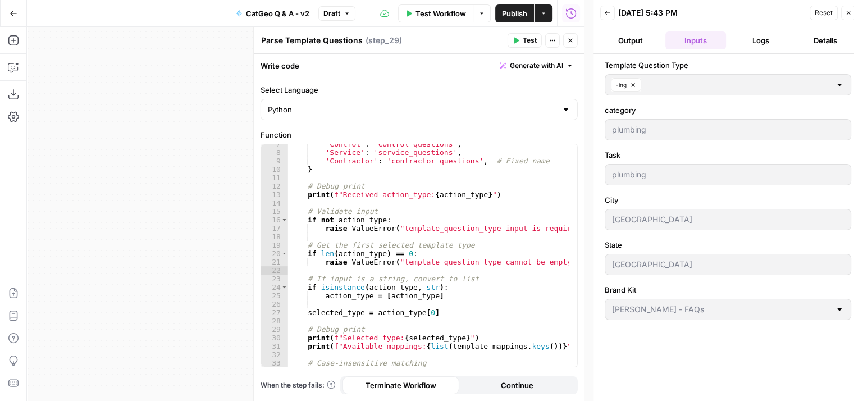
click at [518, 34] on button "Test" at bounding box center [525, 40] width 34 height 15
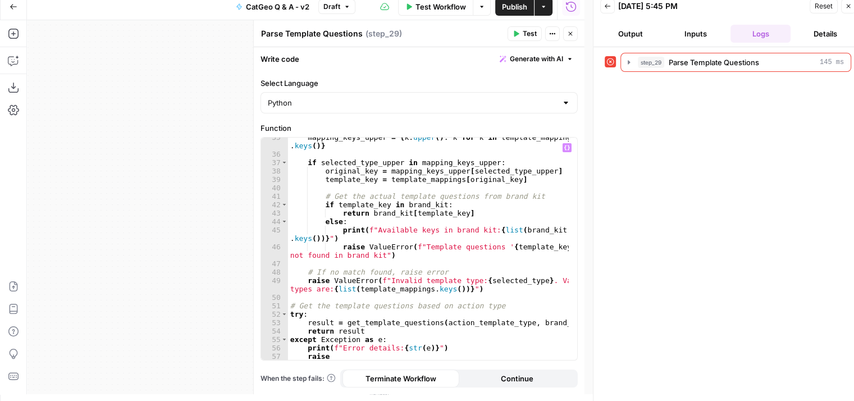
scroll to position [9, 0]
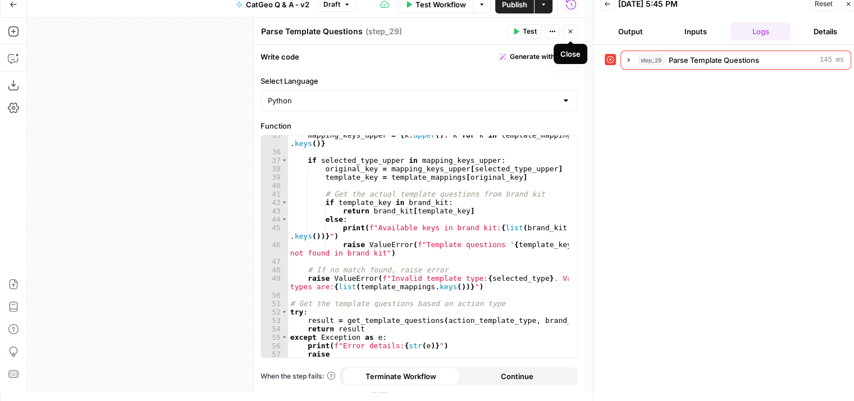
click at [568, 28] on icon "button" at bounding box center [570, 31] width 7 height 7
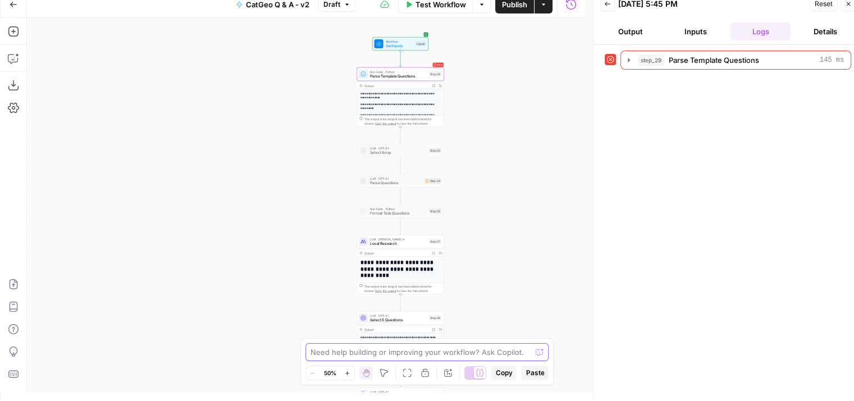
click at [424, 351] on textarea at bounding box center [420, 351] width 221 height 11
click at [689, 30] on button "Inputs" at bounding box center [695, 31] width 61 height 18
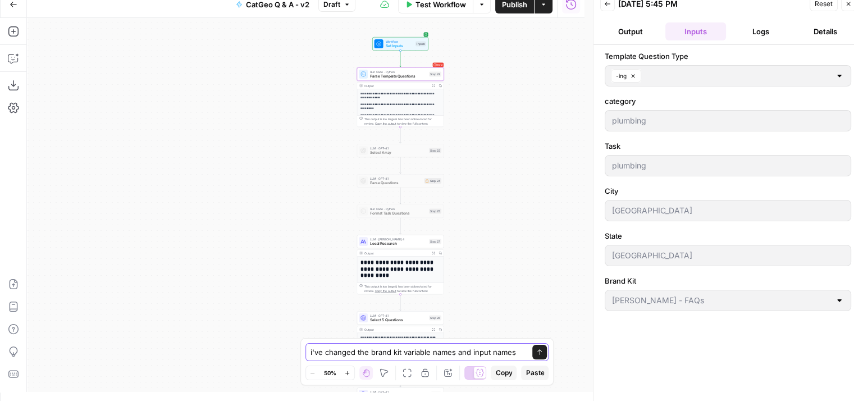
click at [513, 356] on textarea "i've changed the brand kit variable names and input names" at bounding box center [415, 351] width 211 height 11
type textarea "i've changed the brand kit variable names and input names. can you check that e…"
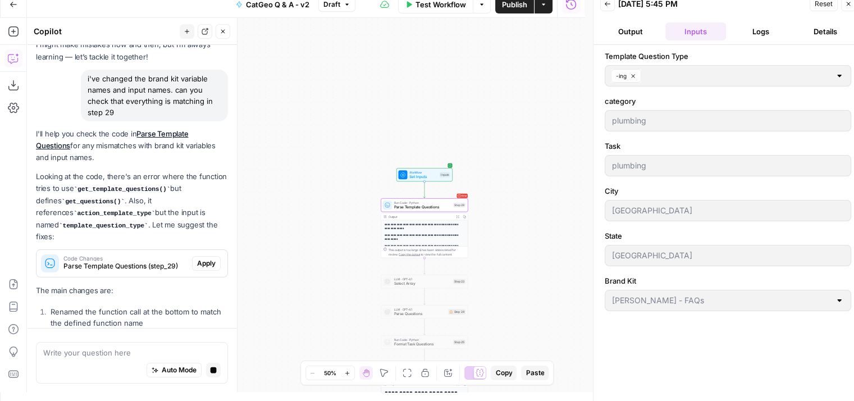
scroll to position [115, 0]
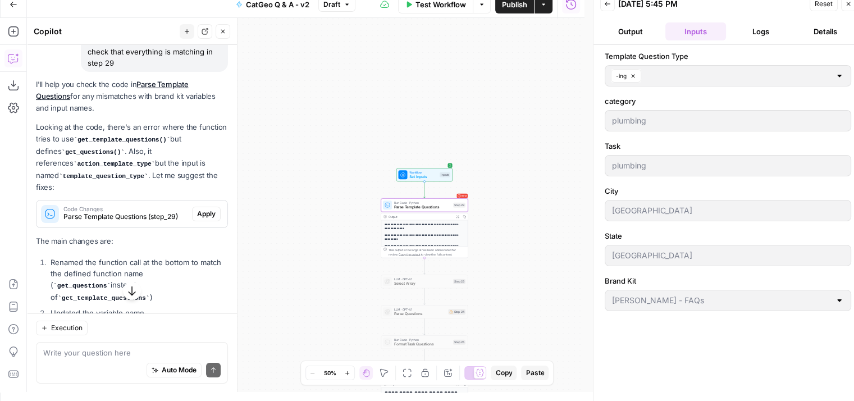
click at [190, 182] on div "I'll help you check the code in Parse Template Questions for any mismatches wit…" at bounding box center [132, 253] width 192 height 348
click at [198, 209] on span "Apply" at bounding box center [206, 214] width 19 height 10
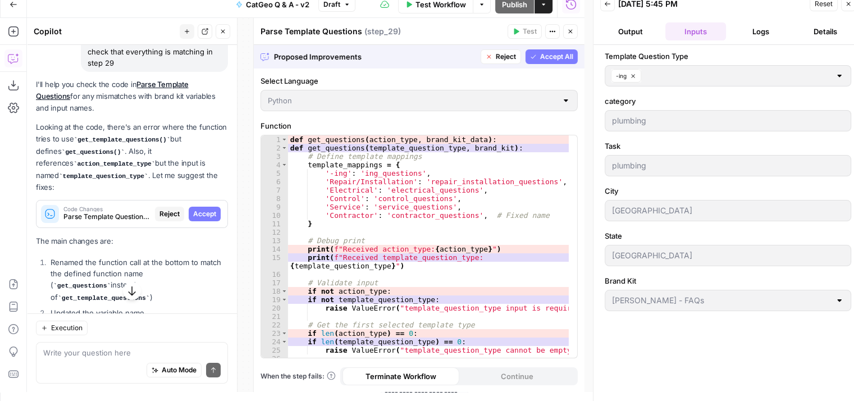
click at [559, 50] on button "Accept All" at bounding box center [552, 56] width 52 height 15
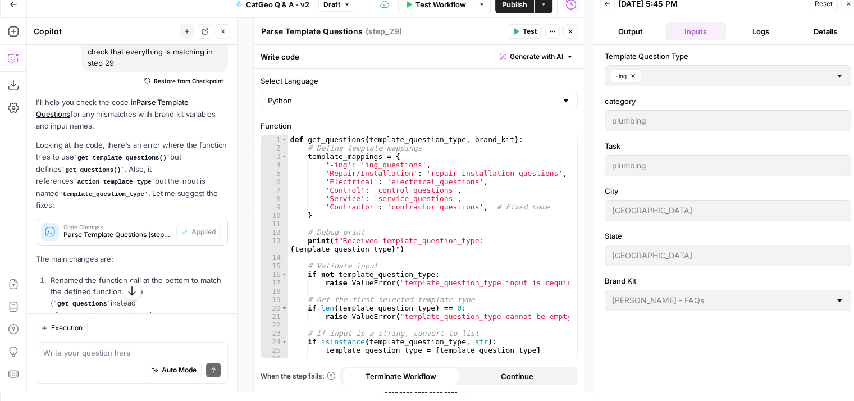
click at [517, 33] on icon "button" at bounding box center [516, 32] width 5 height 6
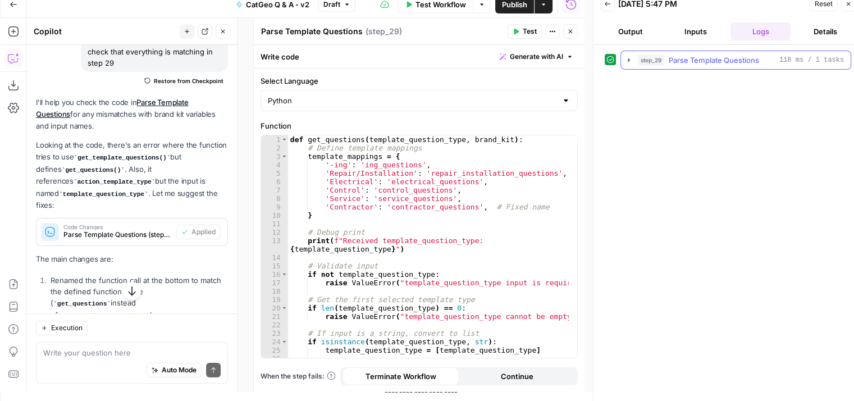
click at [633, 58] on button "step_29 Parse Template Questions 118 ms / 1 tasks" at bounding box center [736, 60] width 230 height 18
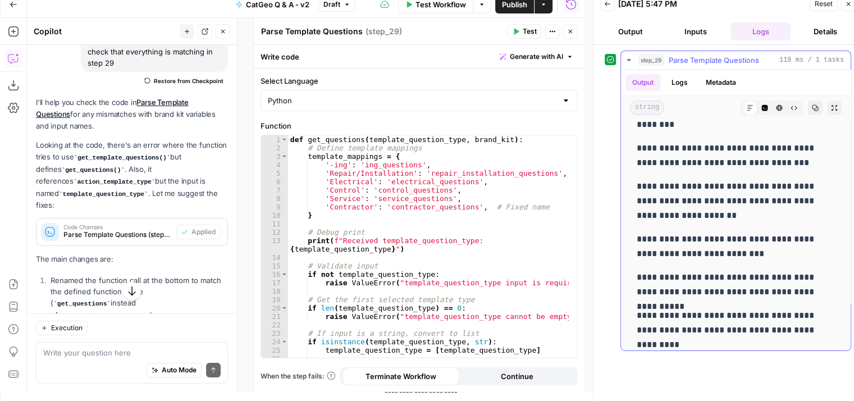
scroll to position [0, 0]
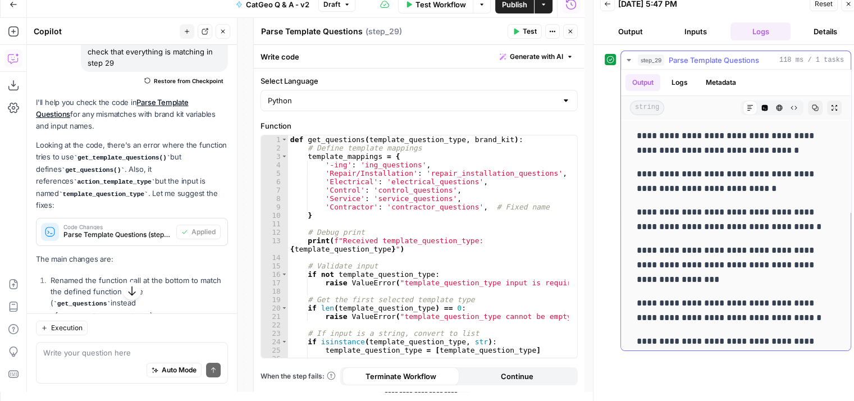
click at [628, 57] on icon "button" at bounding box center [628, 60] width 9 height 9
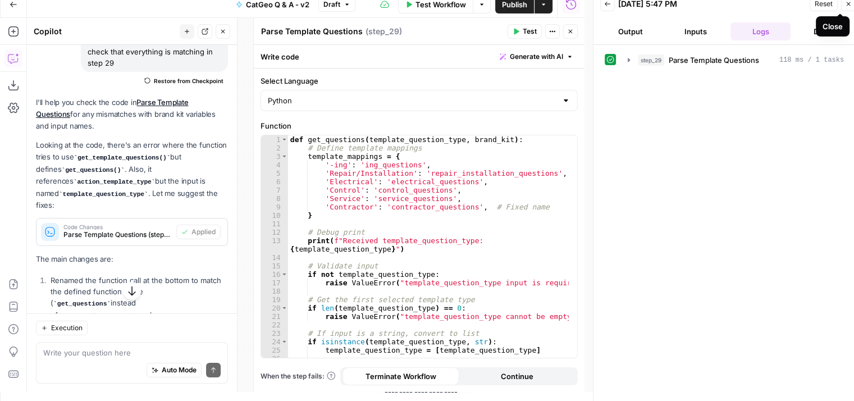
click at [847, 2] on icon "button" at bounding box center [849, 4] width 4 height 4
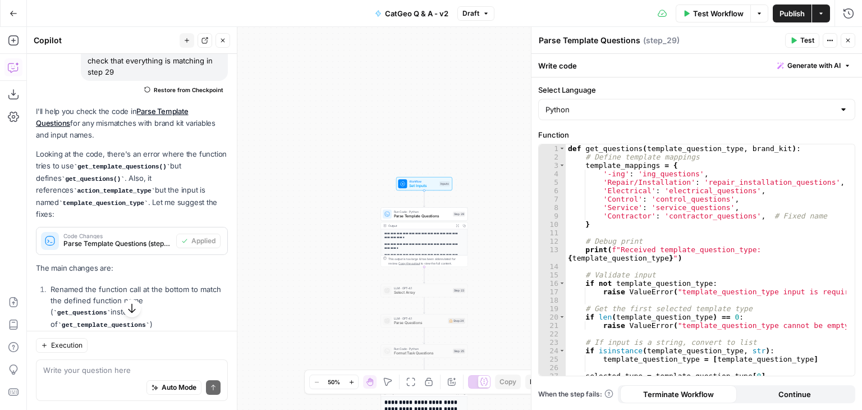
click at [780, 15] on span "Publish" at bounding box center [792, 13] width 25 height 11
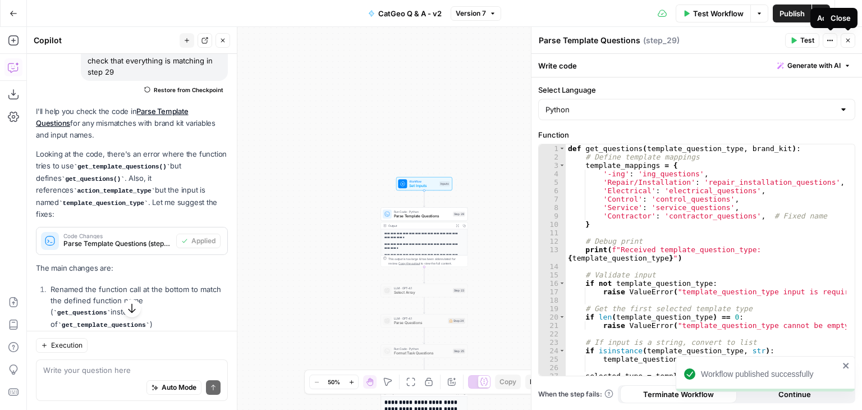
click at [852, 42] on button "Close" at bounding box center [848, 40] width 15 height 15
